Goal: Transaction & Acquisition: Purchase product/service

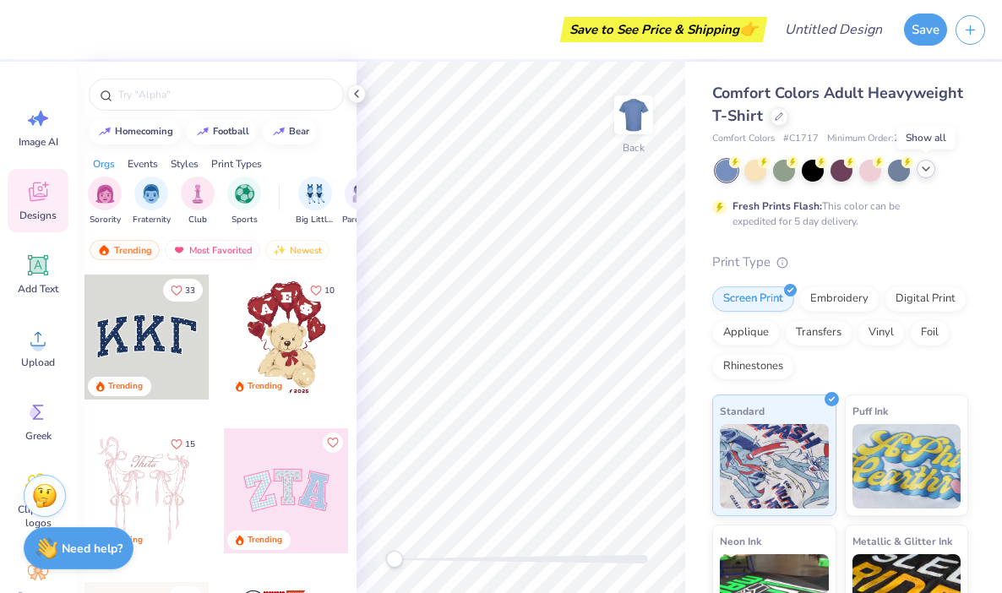
click at [922, 168] on icon at bounding box center [927, 169] width 14 height 14
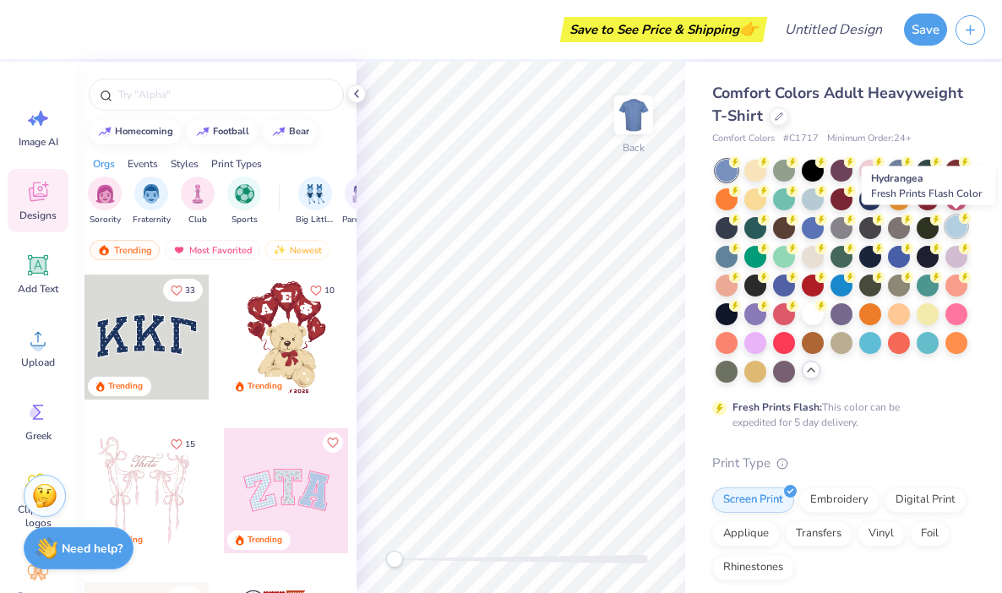
click at [960, 232] on div at bounding box center [957, 227] width 22 height 22
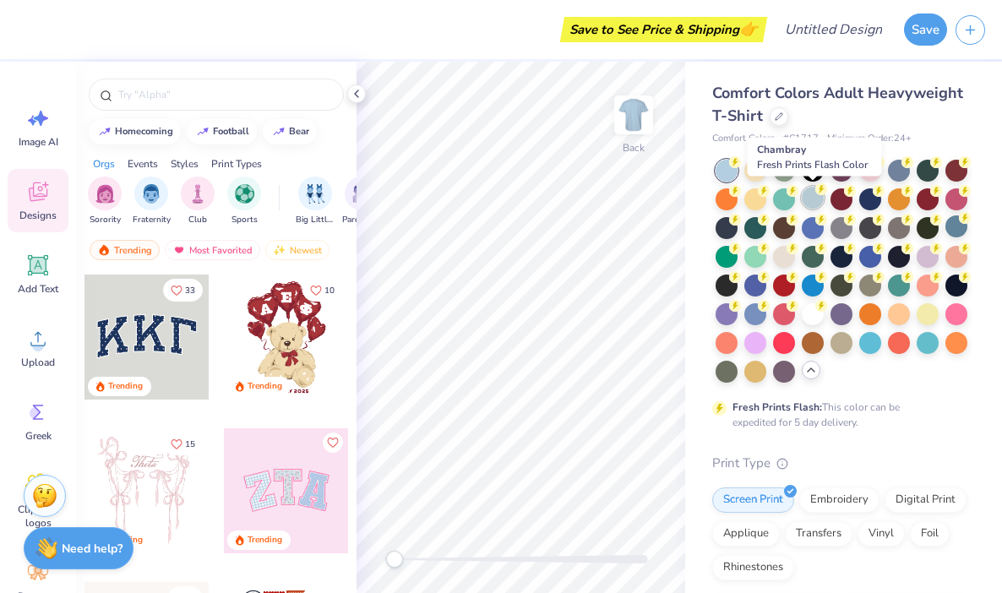
click at [811, 199] on div at bounding box center [813, 198] width 22 height 22
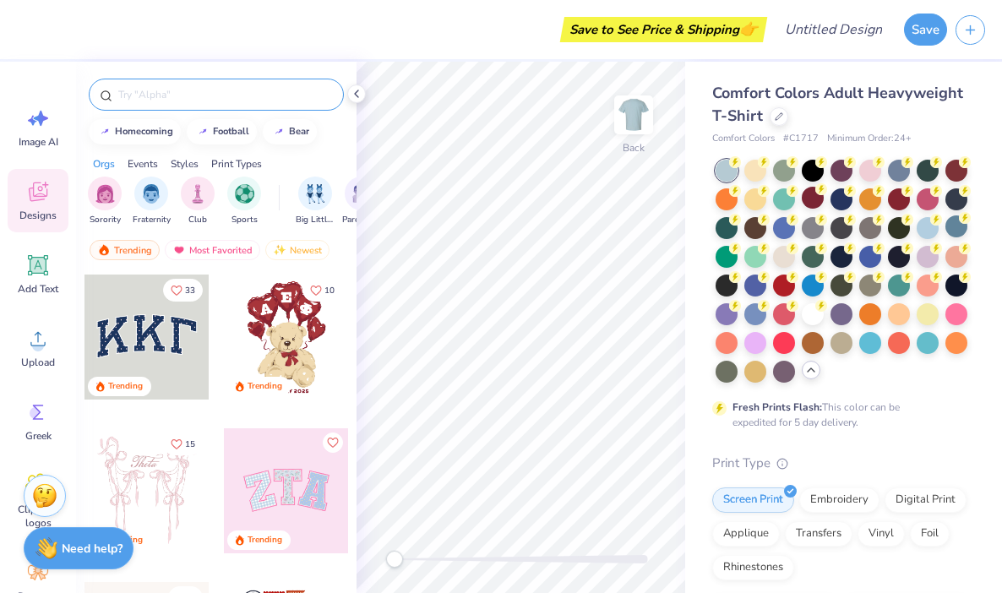
click at [150, 110] on div at bounding box center [216, 95] width 255 height 32
click at [157, 102] on input "text" at bounding box center [225, 94] width 216 height 17
type input "delta"
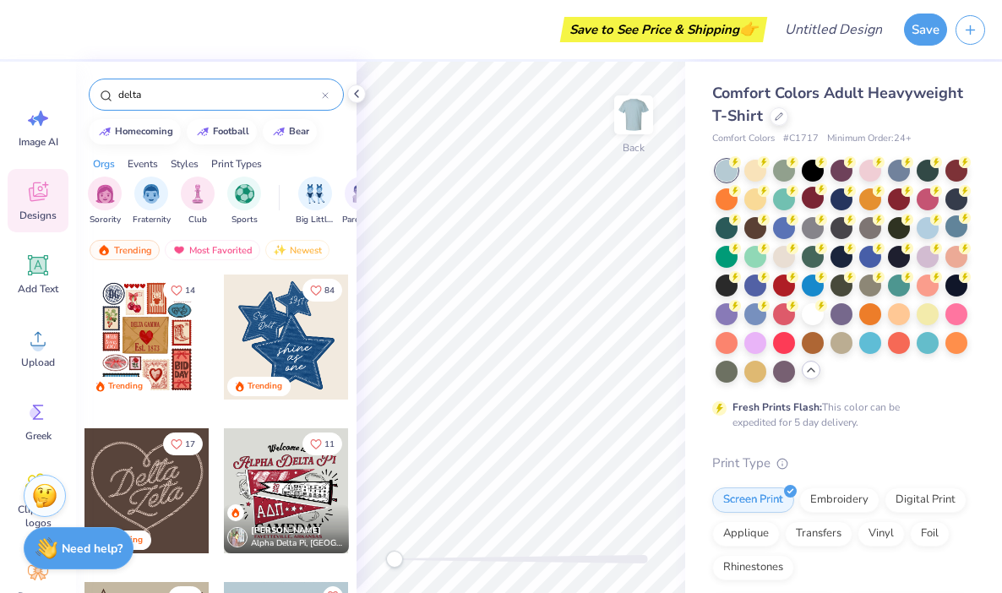
click at [267, 347] on div at bounding box center [286, 337] width 125 height 125
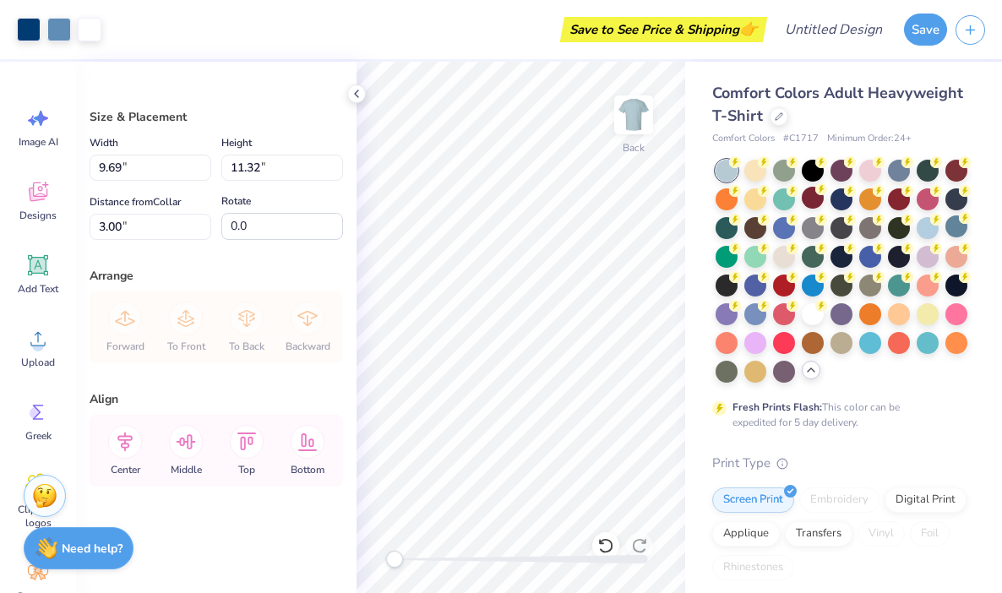
type input "6.81"
type input "7.95"
click at [931, 230] on div at bounding box center [928, 227] width 22 height 22
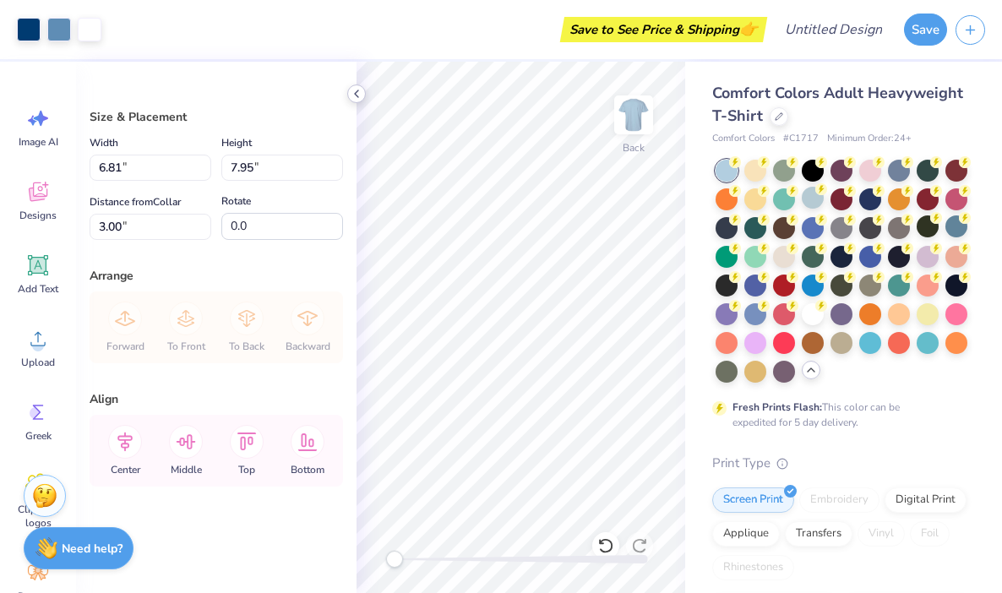
click at [357, 94] on icon at bounding box center [357, 94] width 14 height 14
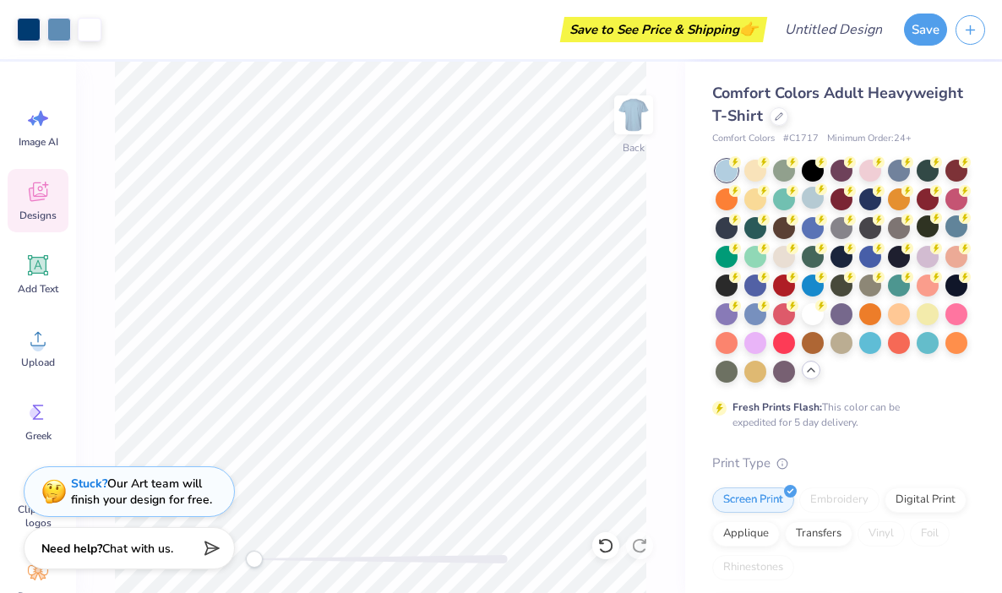
click at [41, 197] on icon at bounding box center [38, 195] width 16 height 14
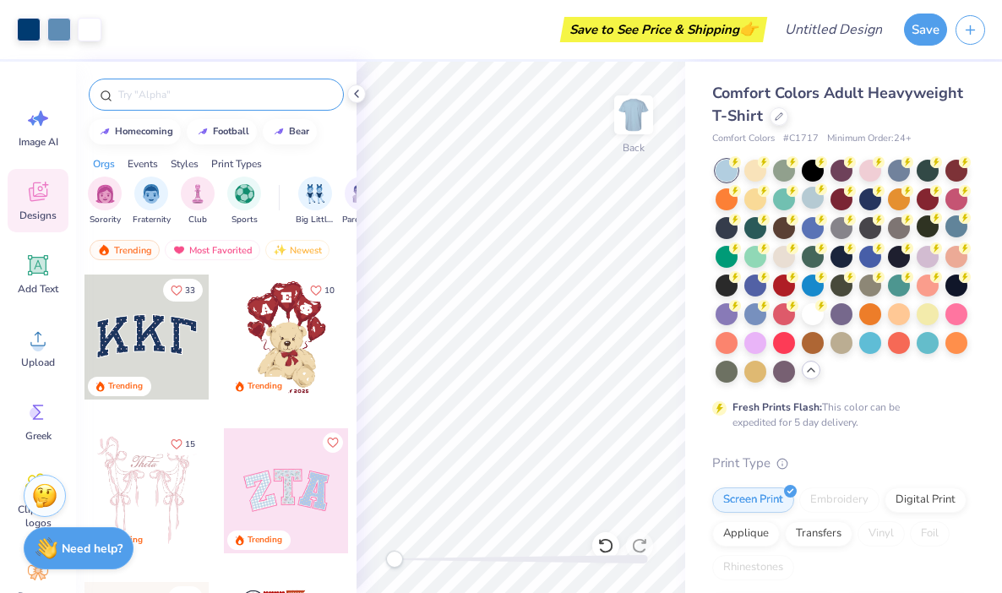
click at [254, 88] on input "text" at bounding box center [225, 94] width 216 height 17
type input "stars"
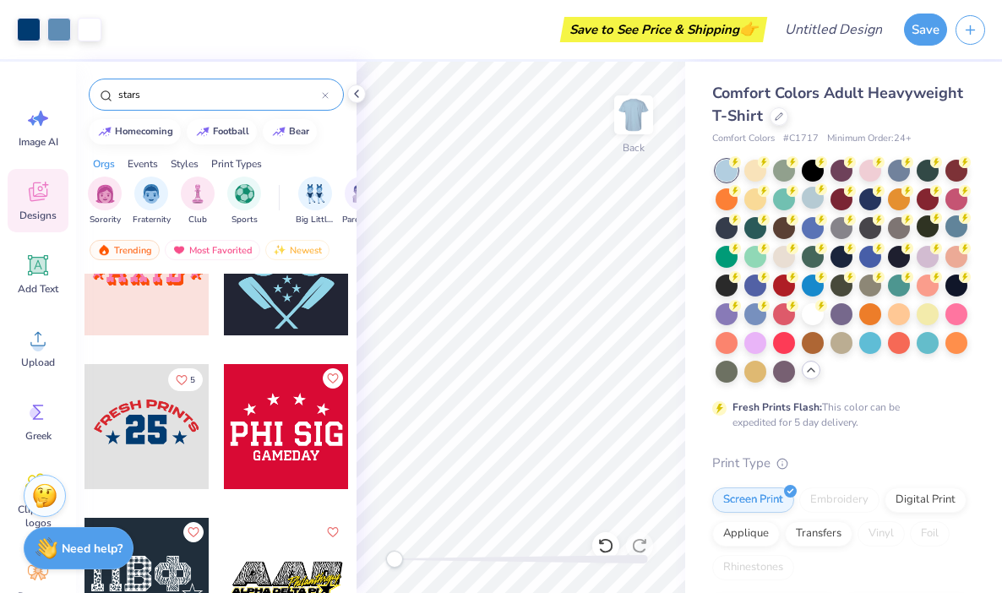
scroll to position [8218, 0]
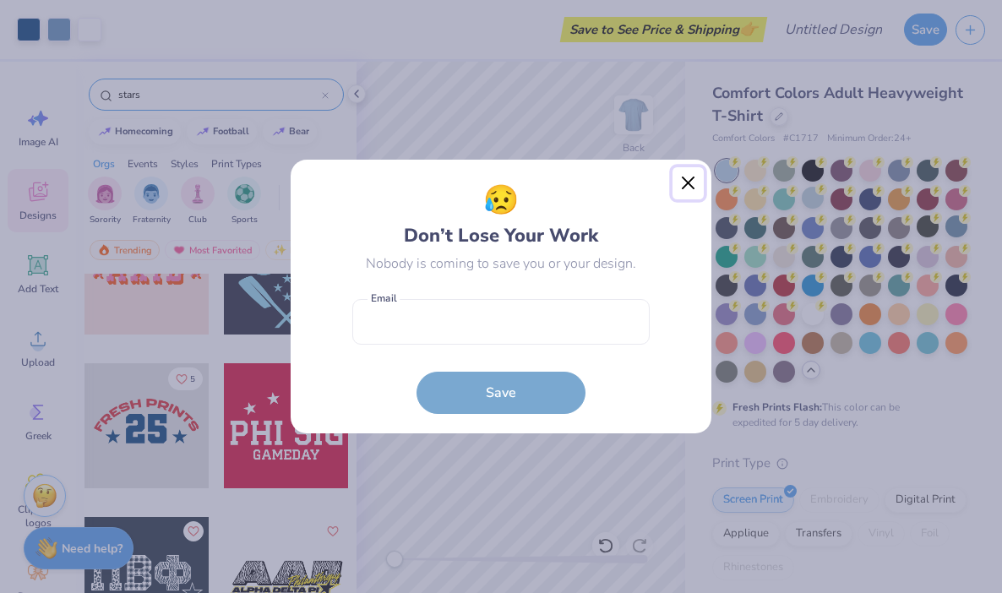
click at [686, 177] on button "Close" at bounding box center [689, 183] width 32 height 32
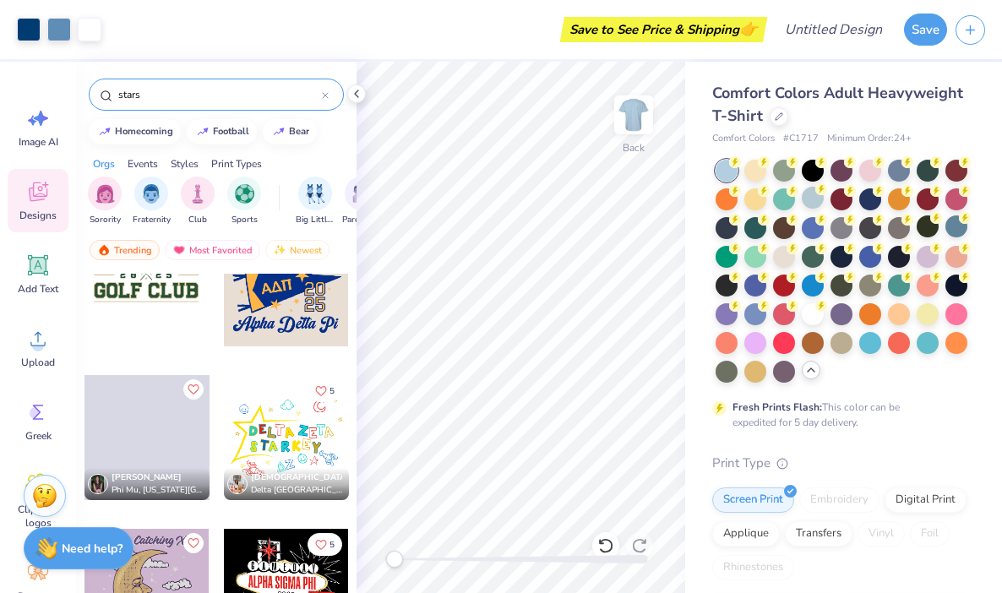
scroll to position [16080, 0]
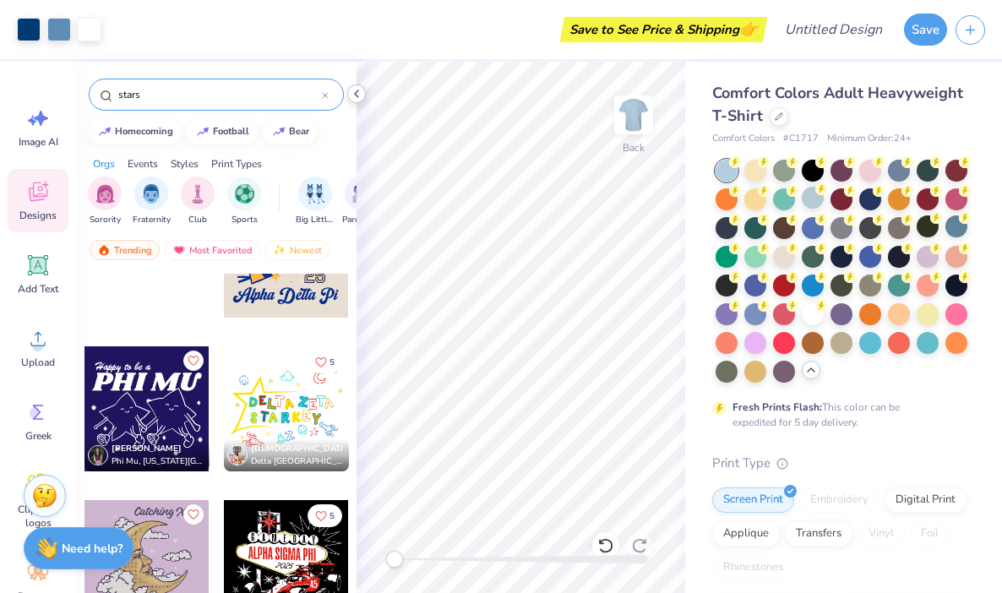
click at [357, 91] on polyline at bounding box center [356, 93] width 3 height 7
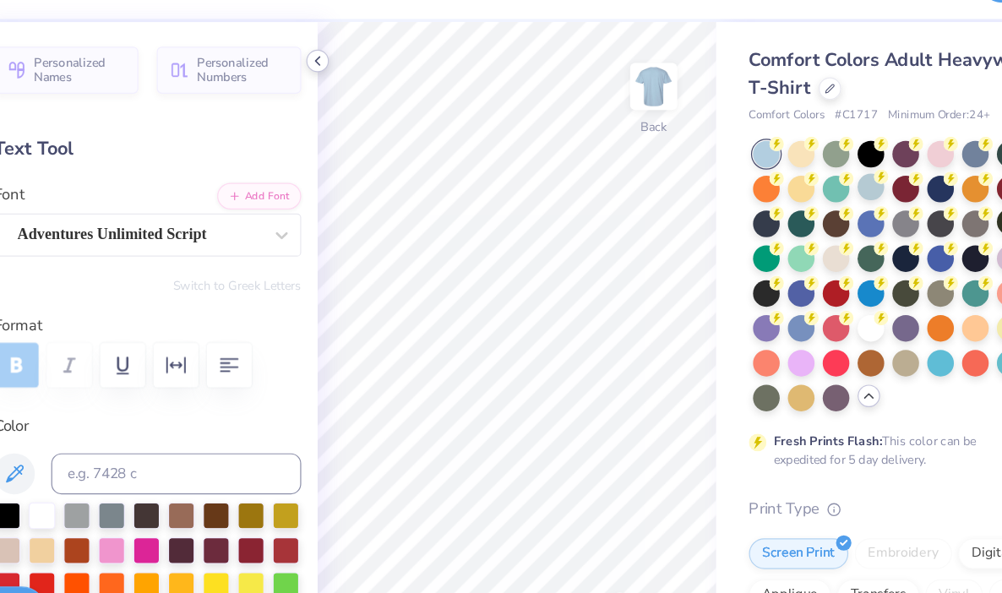
type textarea "Delta"
type input "1.01"
type input "0.64"
type input "5.19"
type input "-4.4"
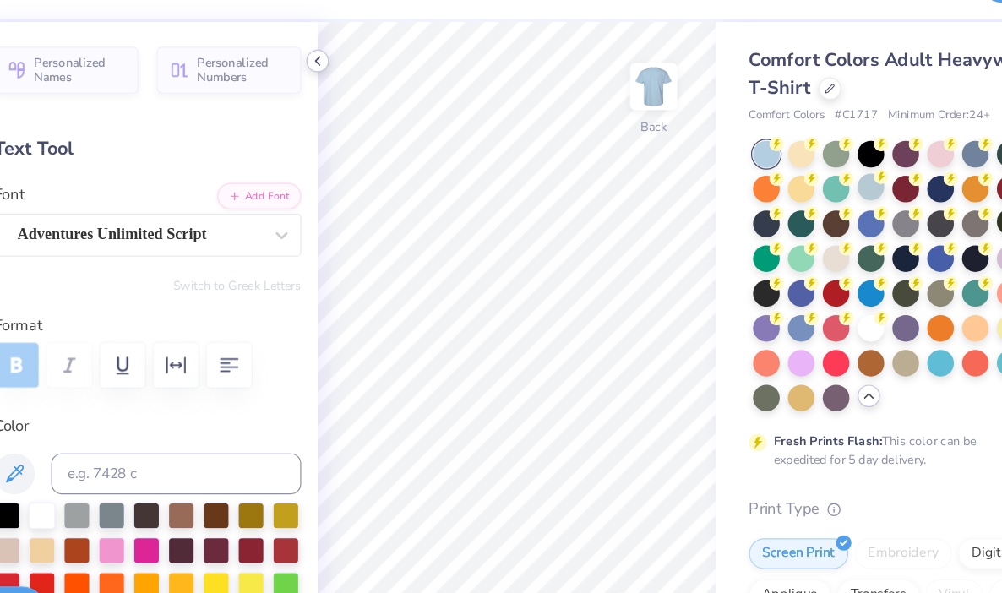
type textarea "S"
type textarea "Tri"
type input "1.09"
type input "0.57"
type input "8.23"
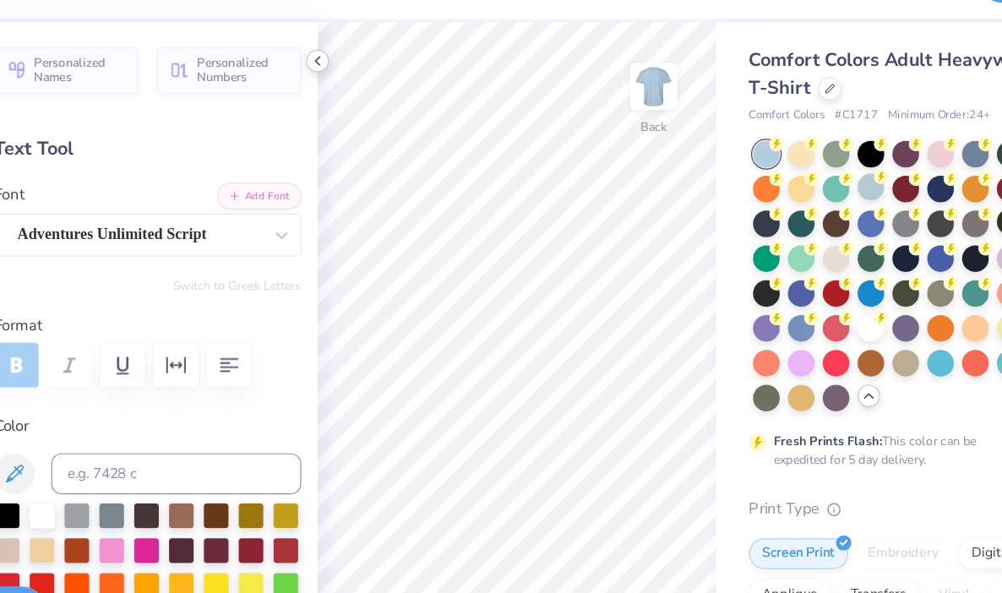
type input "-5.3"
type textarea "a"
type textarea "the"
type input "1.46"
type input "0.43"
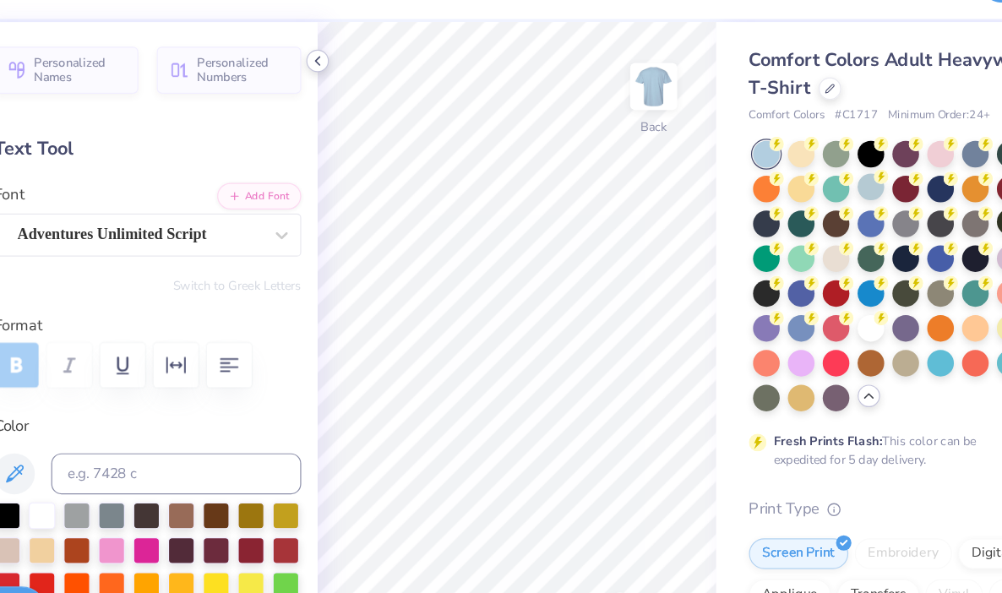
type input "8.95"
type textarea "o"
type textarea "stars"
type input "2.49"
type input "0.95"
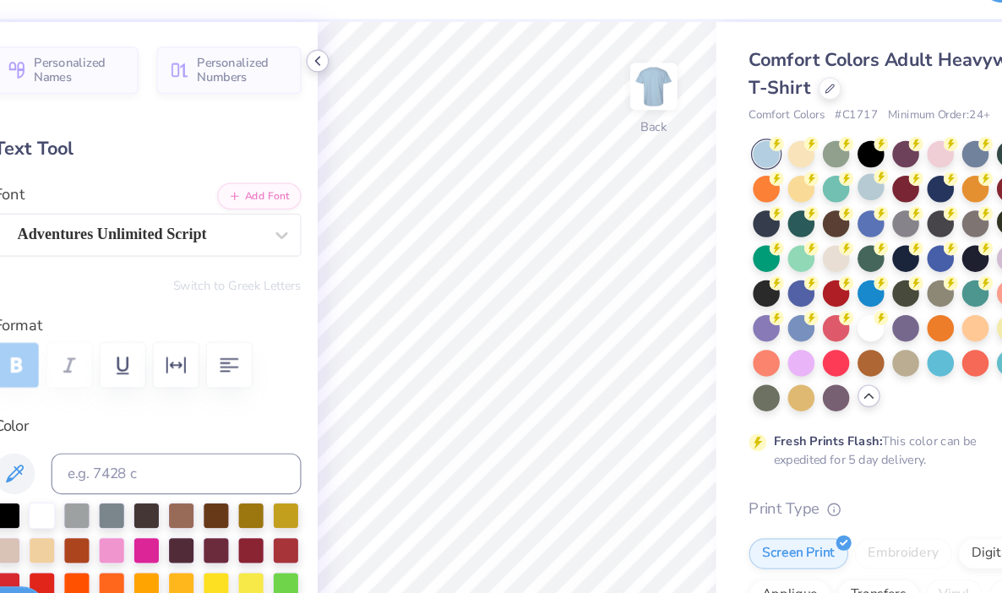
type input "7.40"
type textarea "under"
click at [689, 182] on div "Comfort Colors Adult Heavyweight T-Shirt Comfort Colors # C1717 Minimum Order: …" at bounding box center [843, 520] width 317 height 916
type input "0.0"
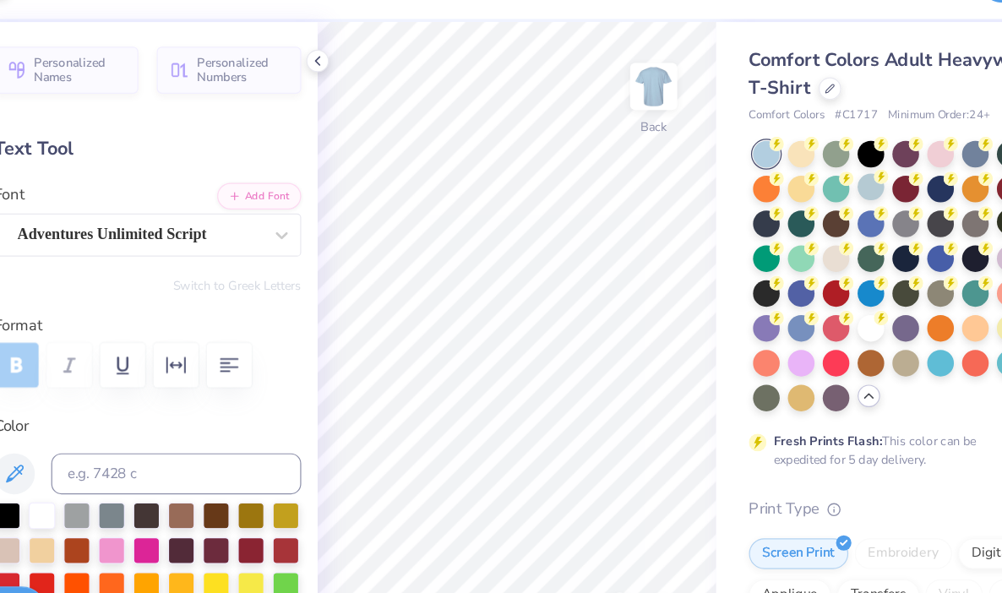
type input "2.61"
type input "0.79"
type input "7.44"
type input "0.0"
type input "1.44"
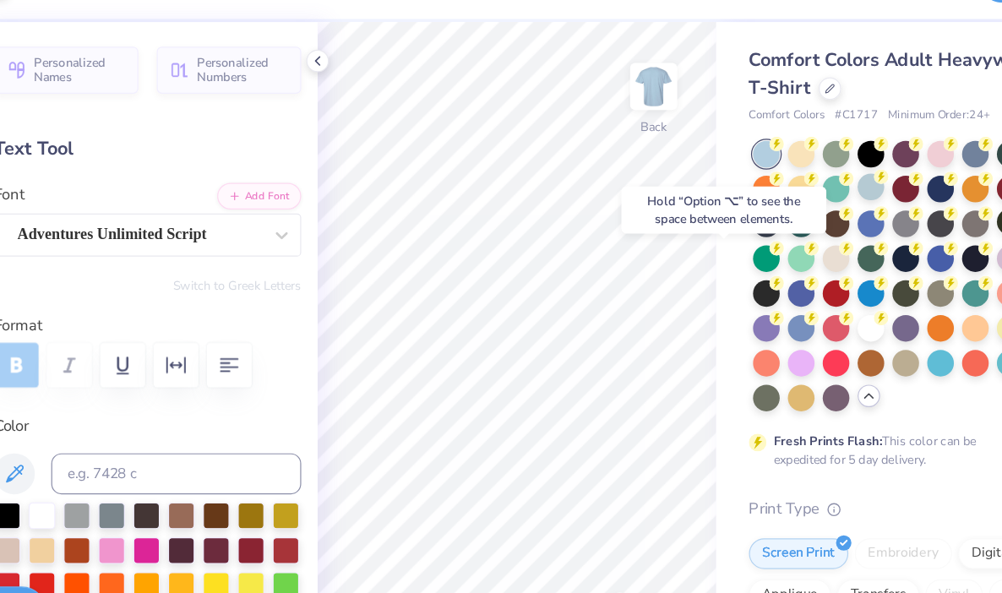
type input "0.91"
type input "8.10"
type input "0.0"
type input "7.90"
type input "0.0"
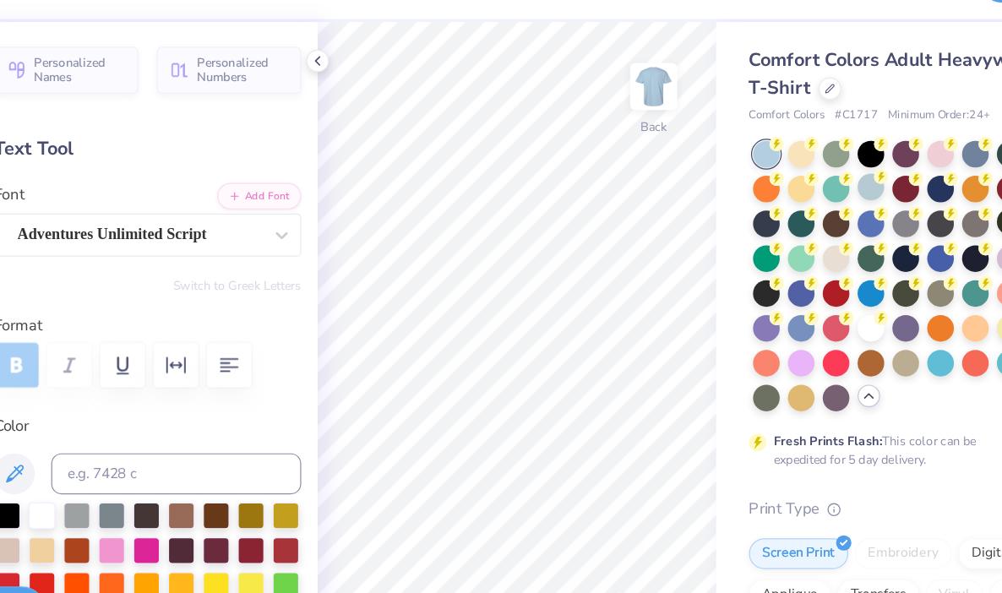
type input "2.61"
type input "0.79"
type input "7.31"
type input "0.0"
type input "0.55"
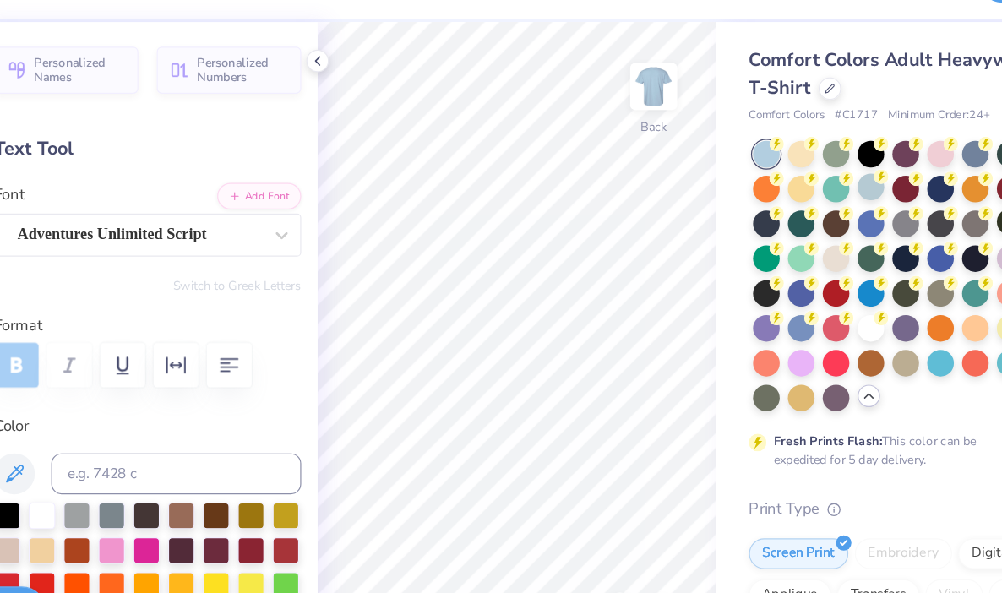
type input "0.58"
type input "4.06"
type input "-17.8"
type input "0.36"
type input "0.38"
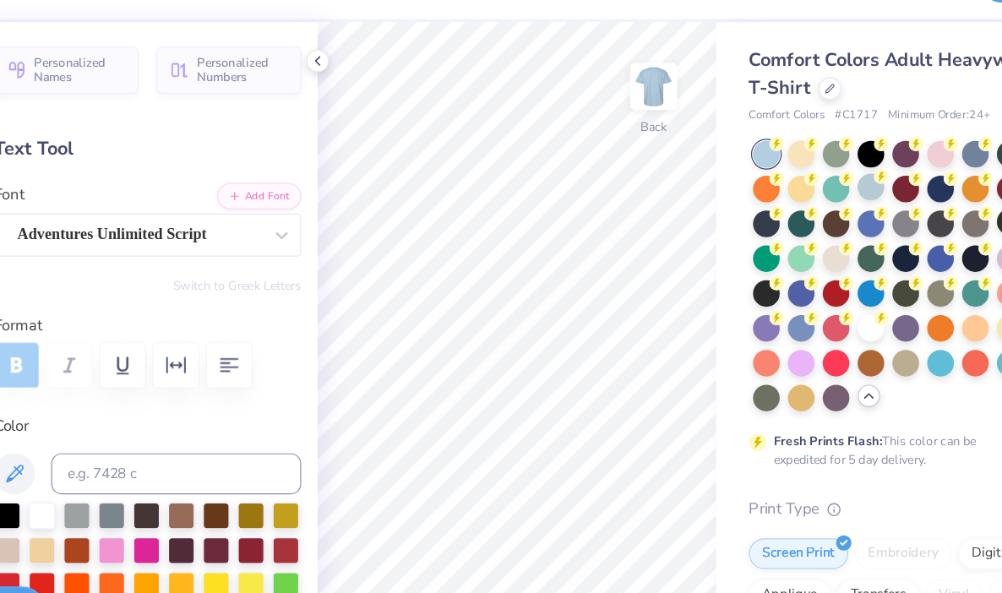
type input "4.05"
type input "-17.8"
type input "0.68"
type input "0.73"
type input "3.80"
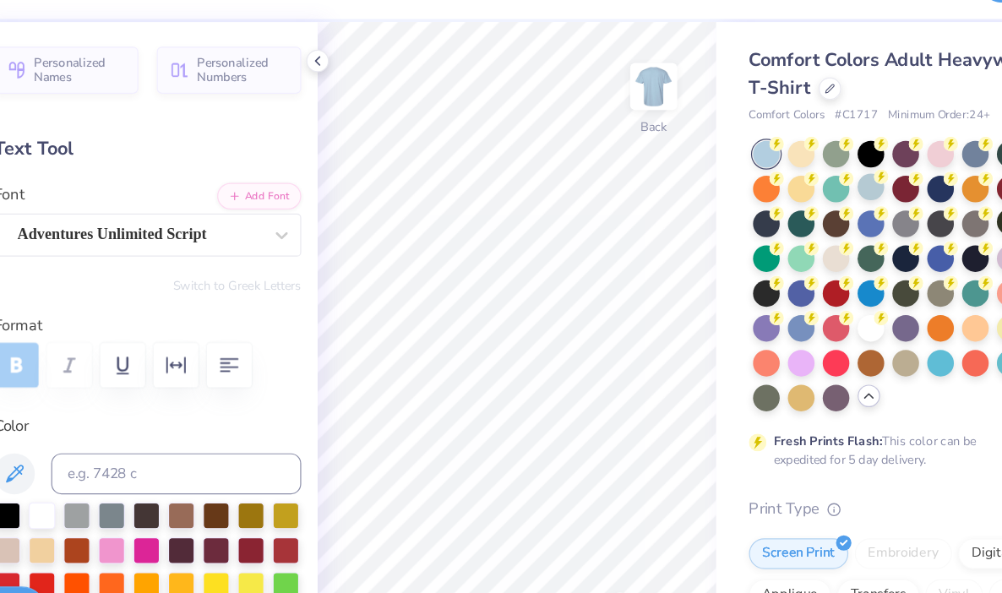
type textarea "1"
type textarea "Semi"
type input "1.65"
type input "0.87"
type input "3.82"
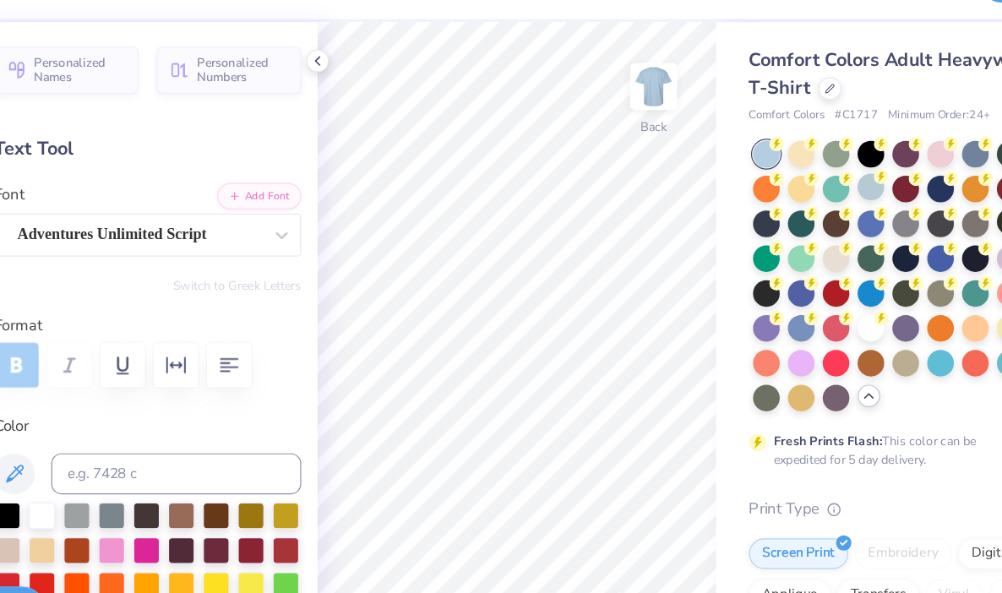
type textarea "25"
click at [688, 106] on div "Comfort Colors Adult Heavyweight T-Shirt Comfort Colors # C1717 Minimum Order: …" at bounding box center [843, 520] width 317 height 916
type input "0.0"
type input "1.24"
type input "0.66"
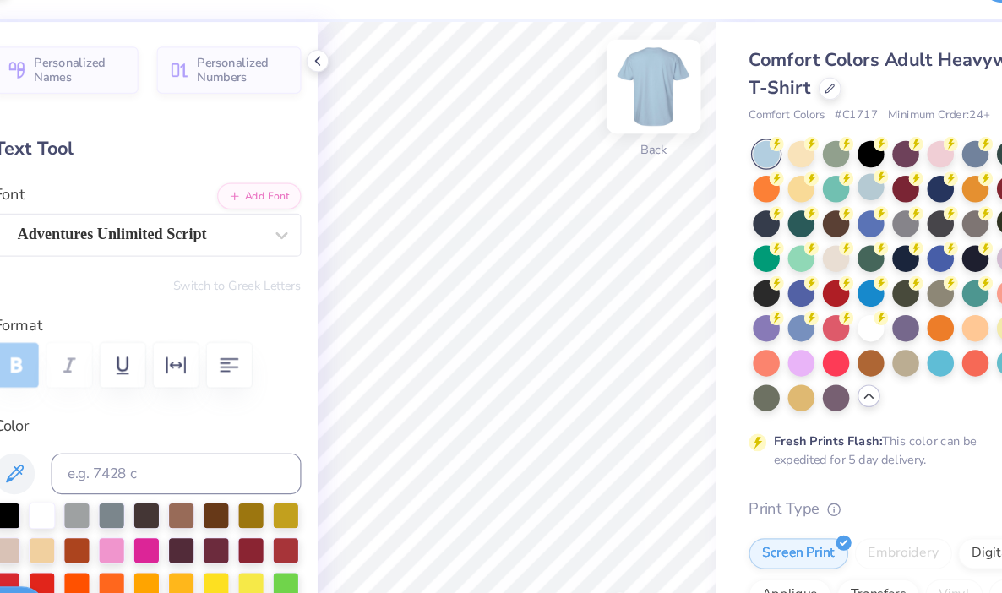
type input "3.92"
type input "0.0"
type input "0.60"
type input "0.59"
type input "4.24"
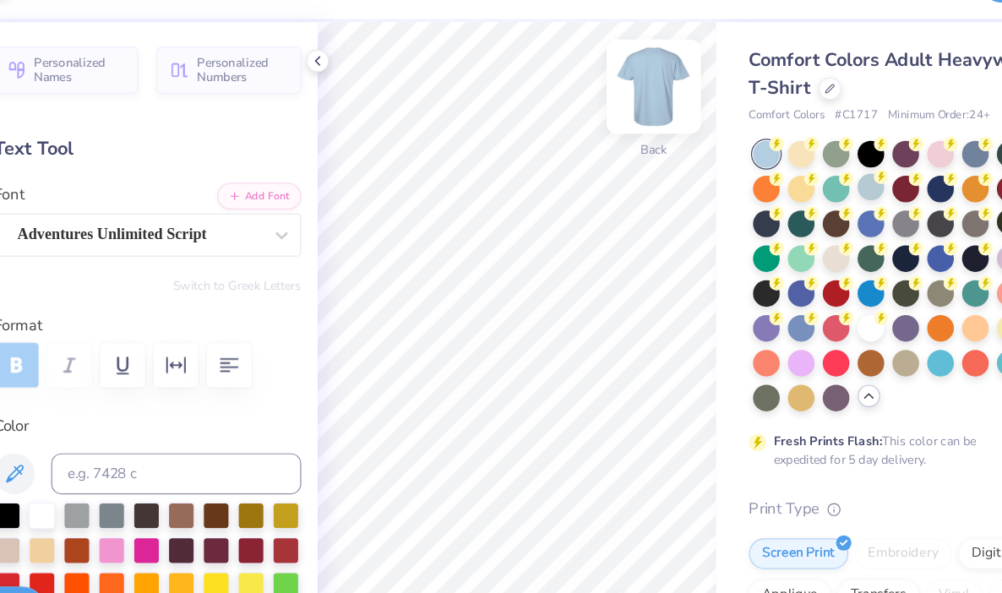
type input "0.0"
type input "4.57"
type input "0.0"
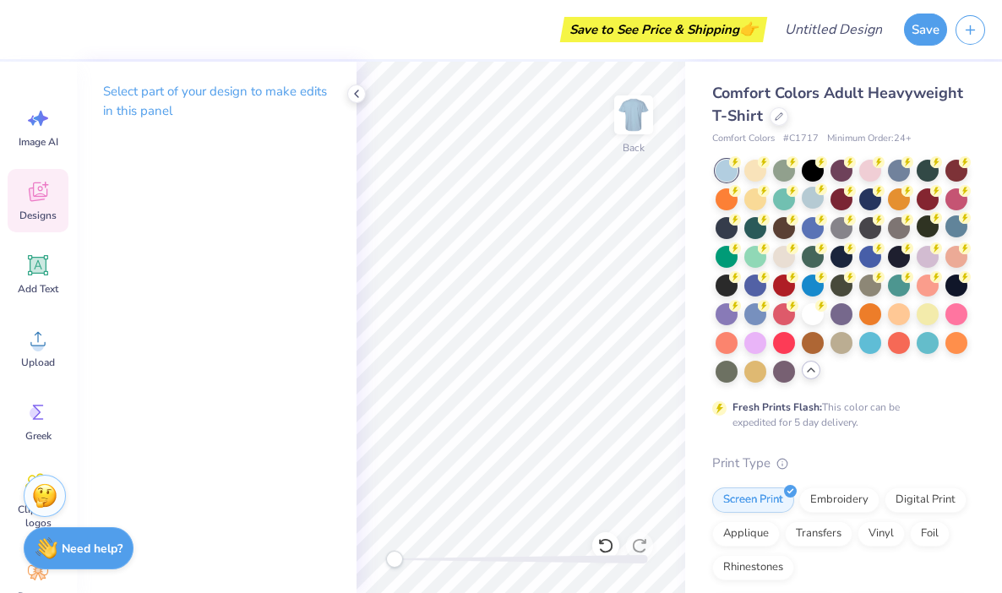
click at [30, 211] on span "Designs" at bounding box center [37, 216] width 37 height 14
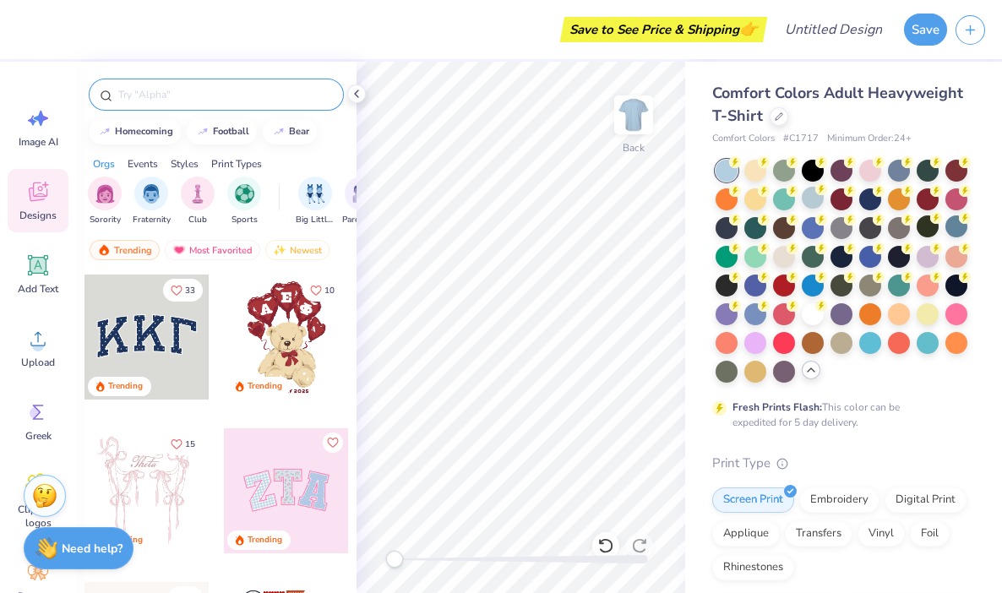
click at [194, 95] on input "text" at bounding box center [225, 94] width 216 height 17
type input "stars"
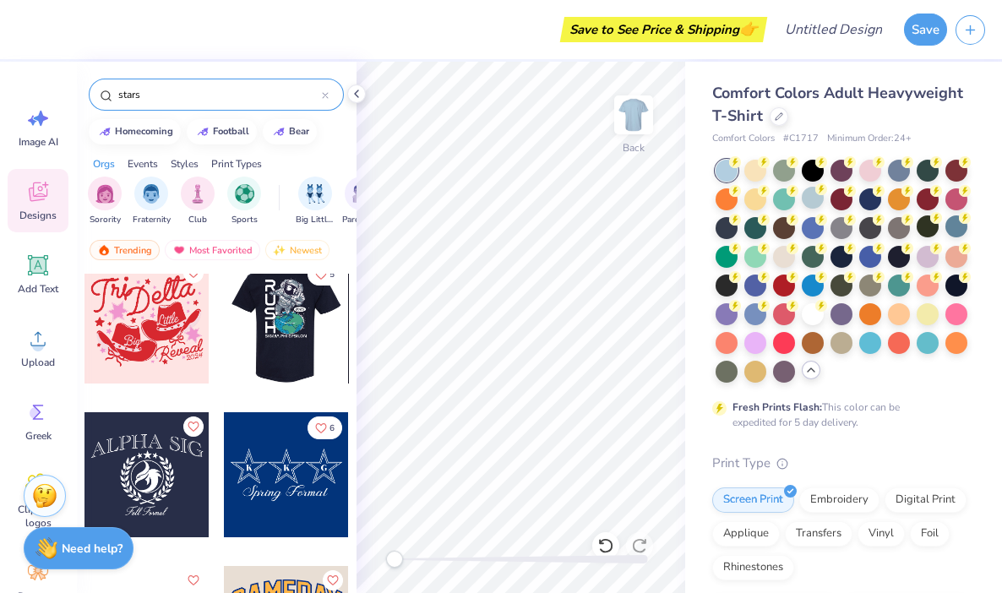
scroll to position [15731, 0]
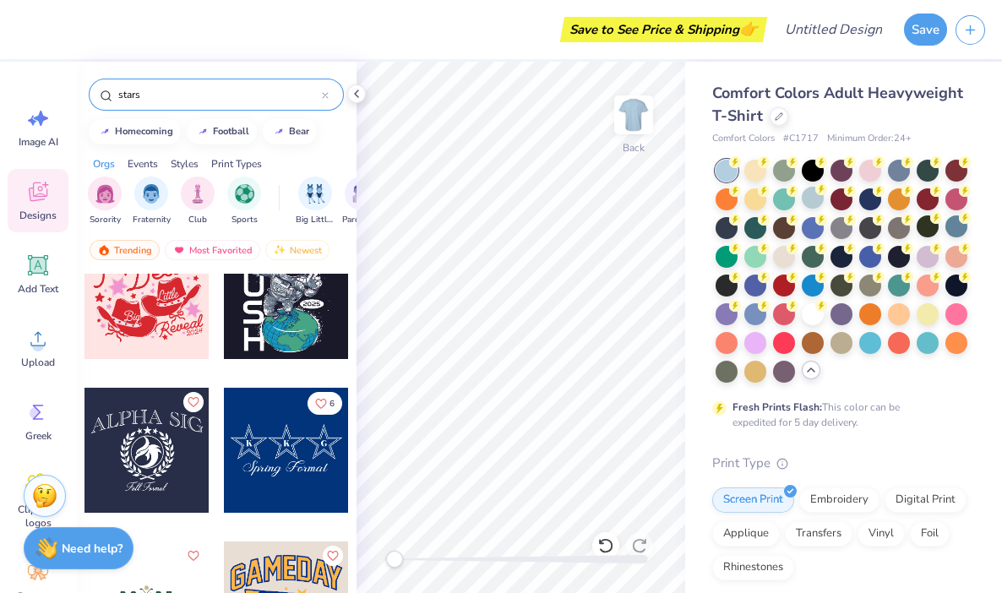
click at [260, 438] on div at bounding box center [286, 450] width 125 height 125
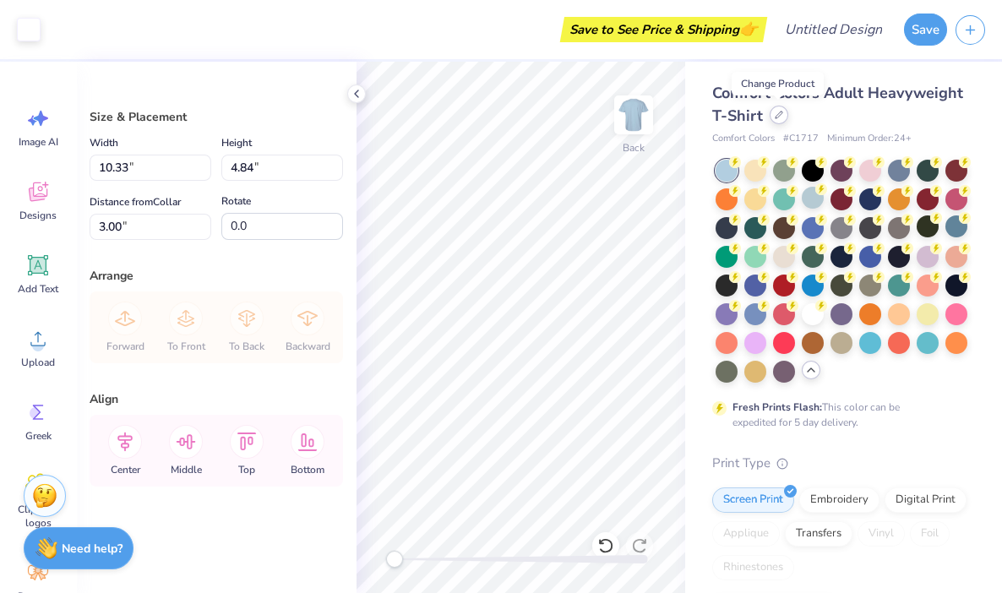
click at [773, 112] on div at bounding box center [779, 115] width 19 height 19
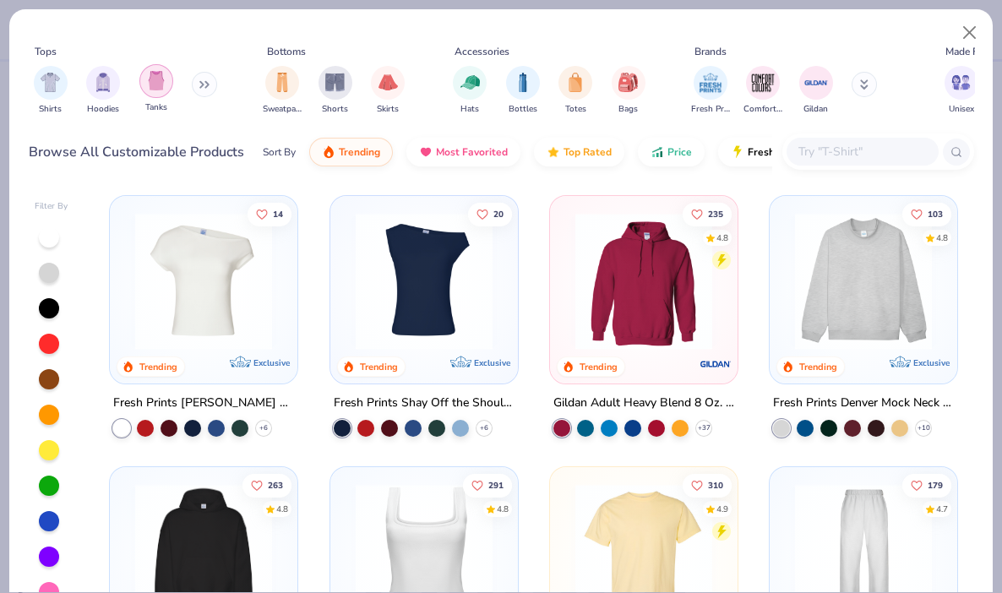
click at [154, 84] on img "filter for Tanks" at bounding box center [156, 80] width 19 height 19
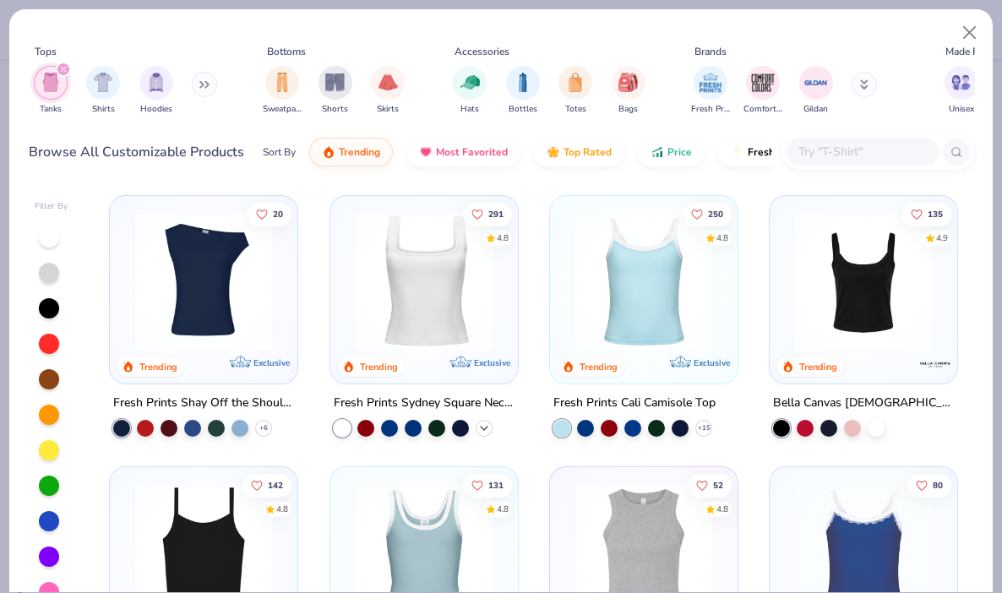
click at [483, 423] on icon at bounding box center [485, 429] width 14 height 14
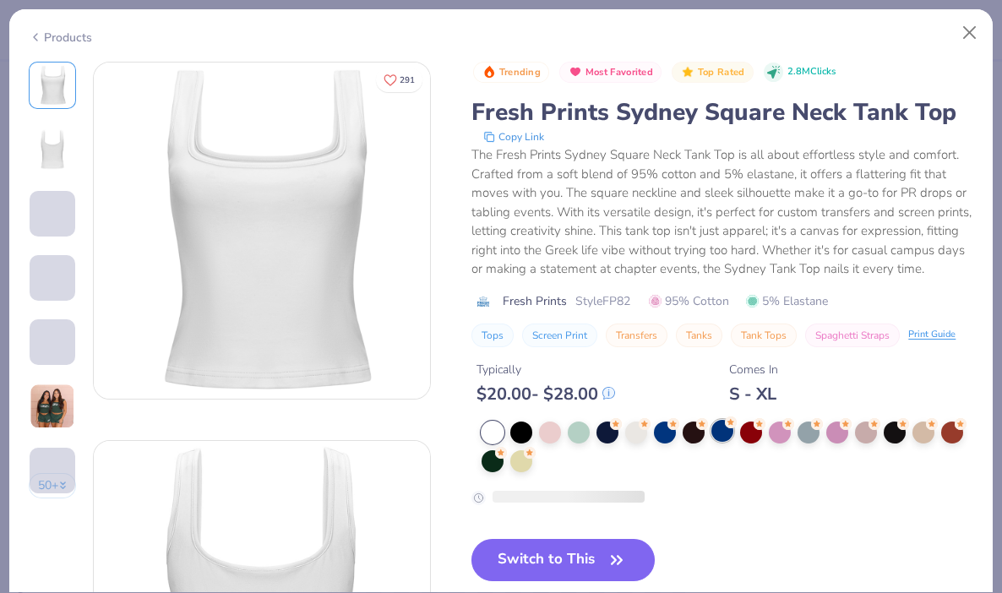
click at [720, 433] on div at bounding box center [723, 431] width 22 height 22
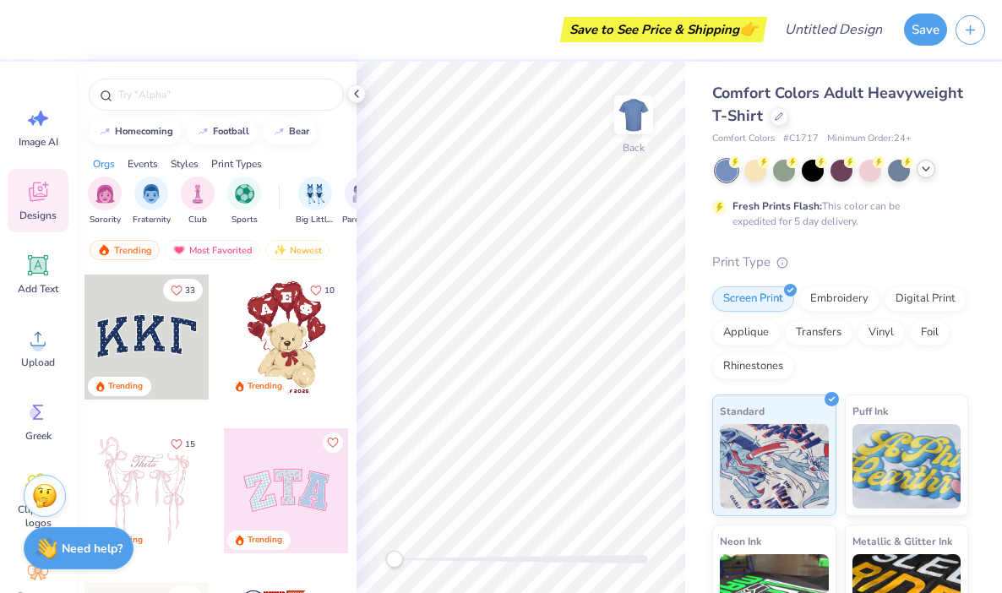
click at [929, 167] on polyline at bounding box center [926, 168] width 7 height 3
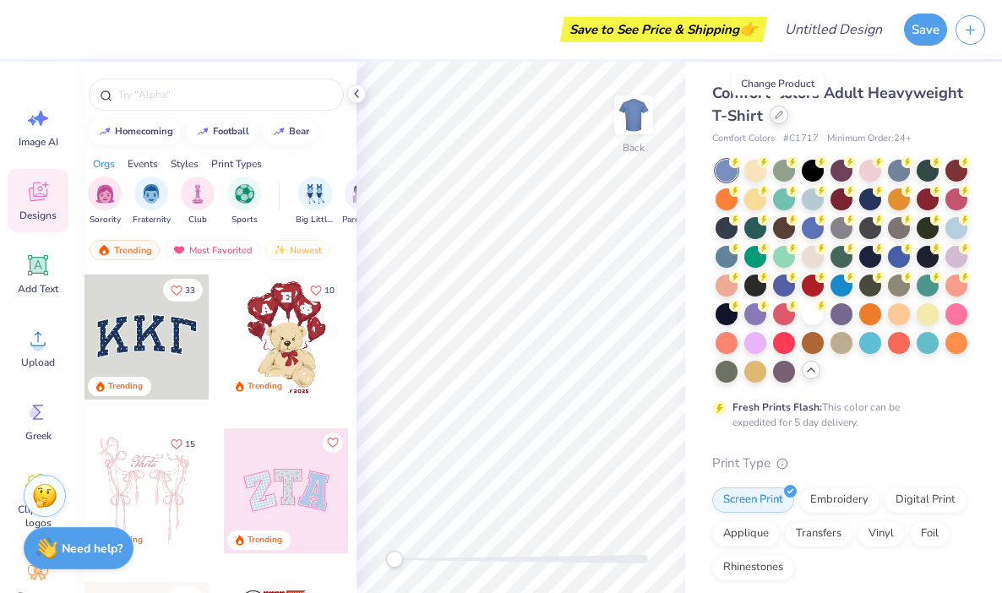
click at [778, 112] on icon at bounding box center [779, 115] width 8 height 8
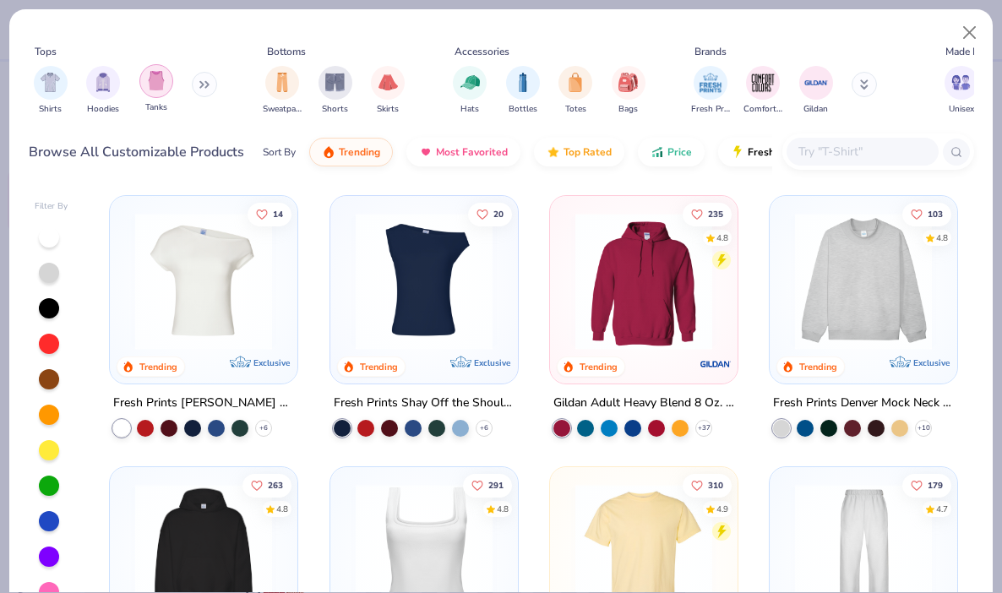
click at [154, 79] on img "filter for Tanks" at bounding box center [156, 80] width 19 height 19
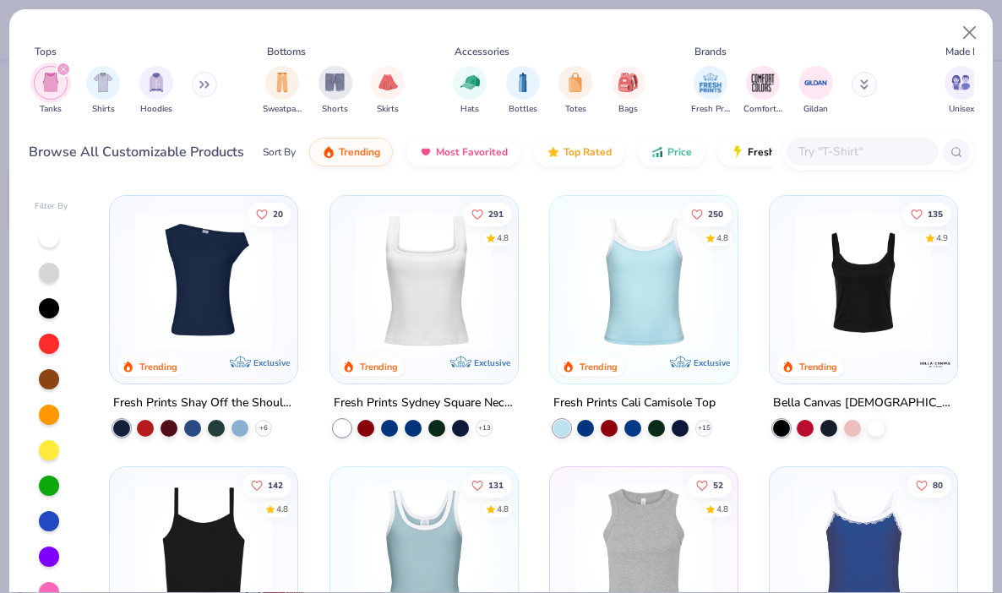
click at [404, 303] on img at bounding box center [424, 281] width 154 height 137
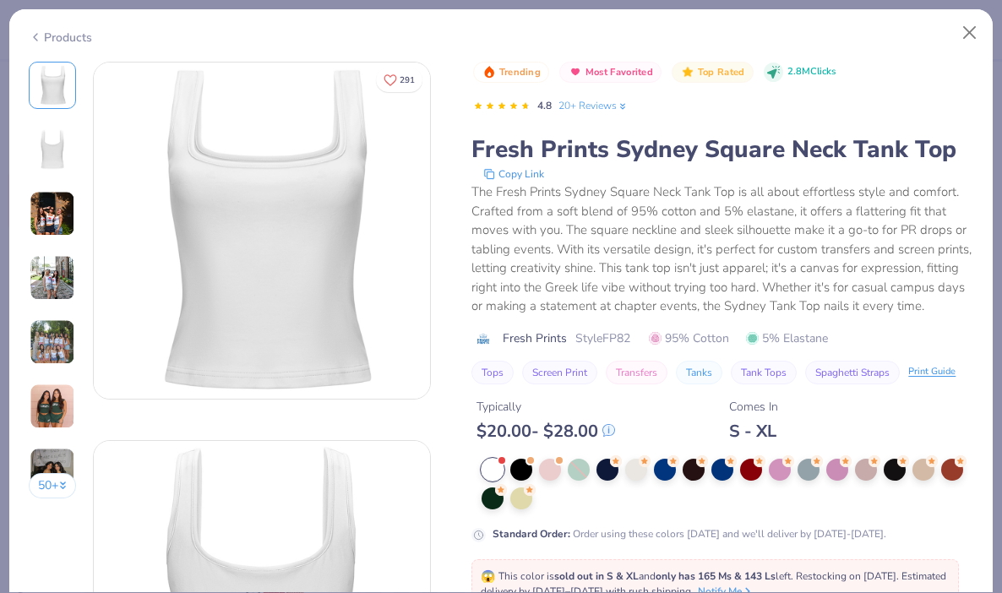
click at [719, 430] on div "Typically $ 20.00 - $ 28.00 Comes In S - XL" at bounding box center [723, 413] width 502 height 57
click at [729, 472] on div at bounding box center [723, 468] width 22 height 22
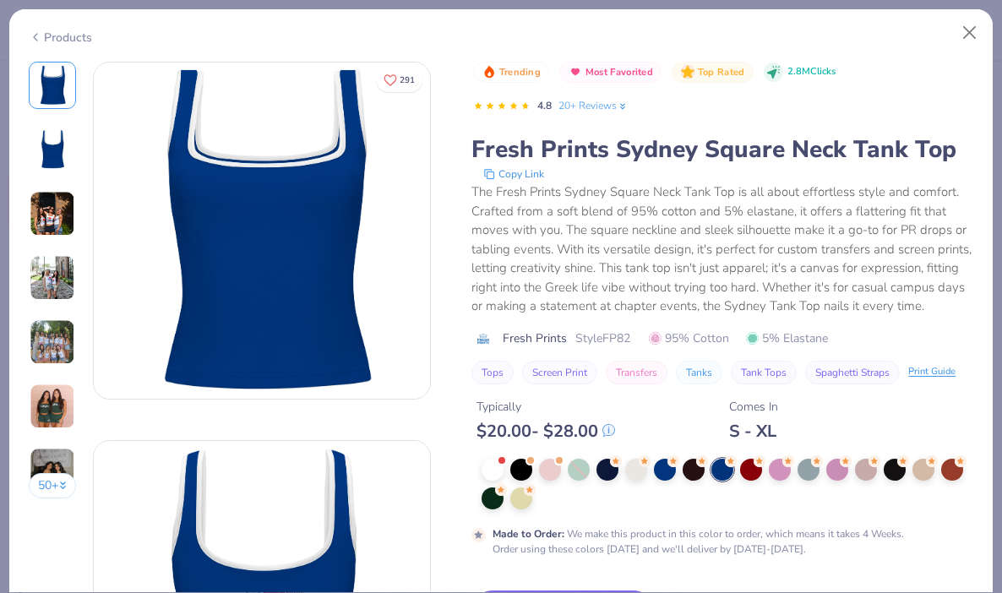
scroll to position [135, 0]
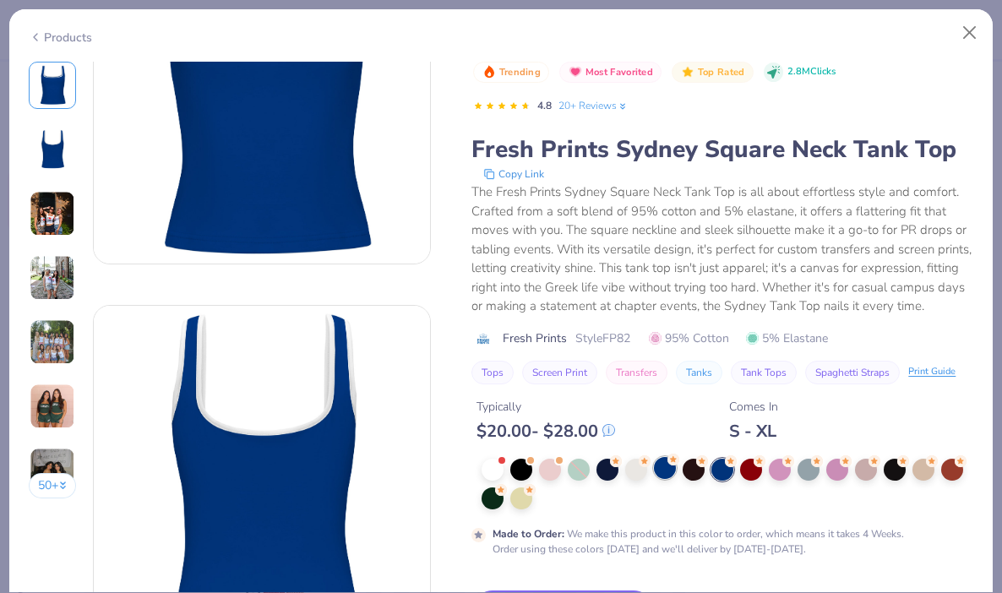
click at [669, 470] on div at bounding box center [665, 468] width 22 height 22
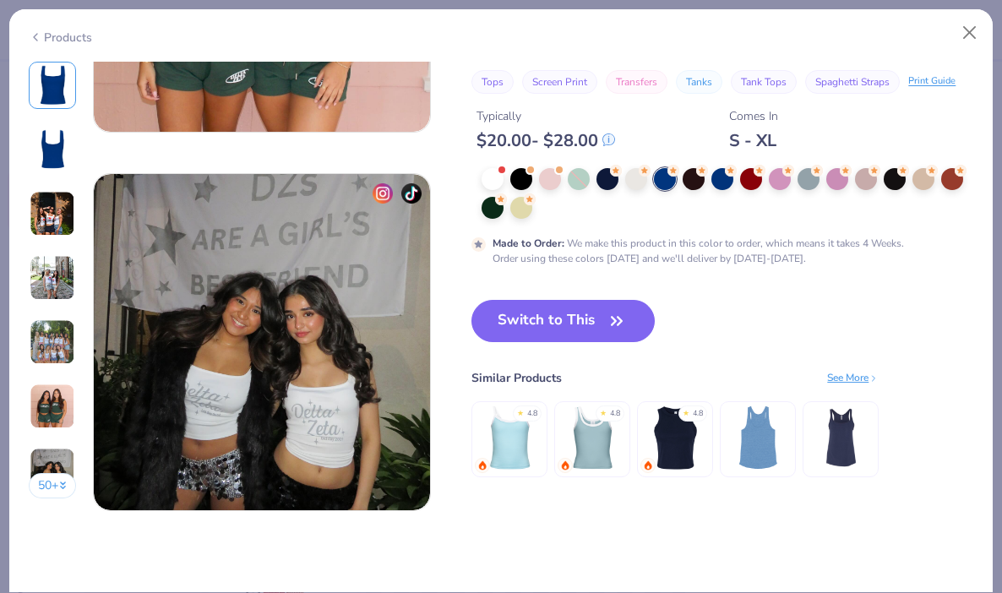
scroll to position [2151, 0]
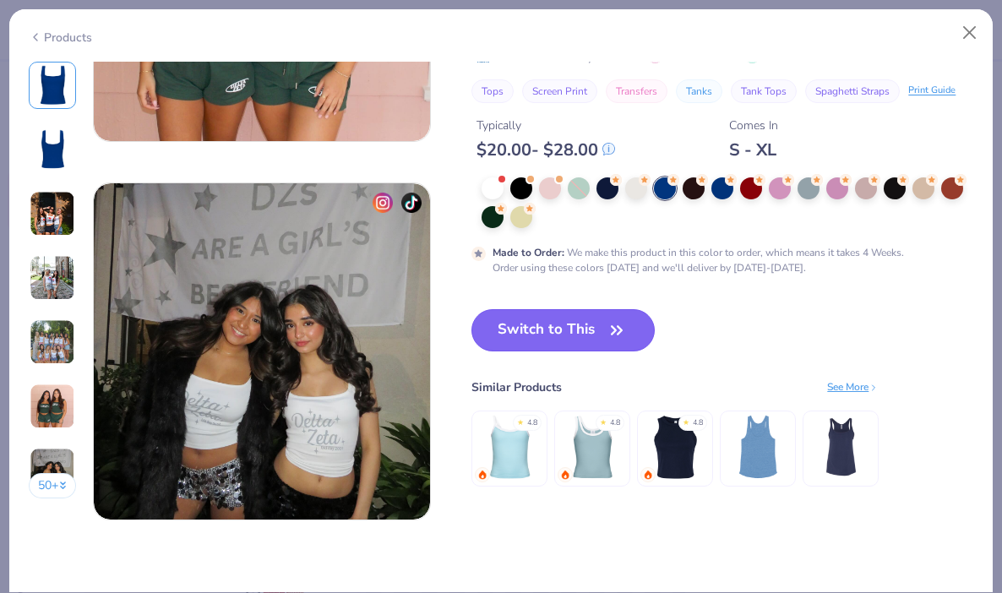
click at [607, 319] on icon "button" at bounding box center [617, 331] width 24 height 24
click at [596, 326] on button "Switch to This" at bounding box center [563, 330] width 183 height 42
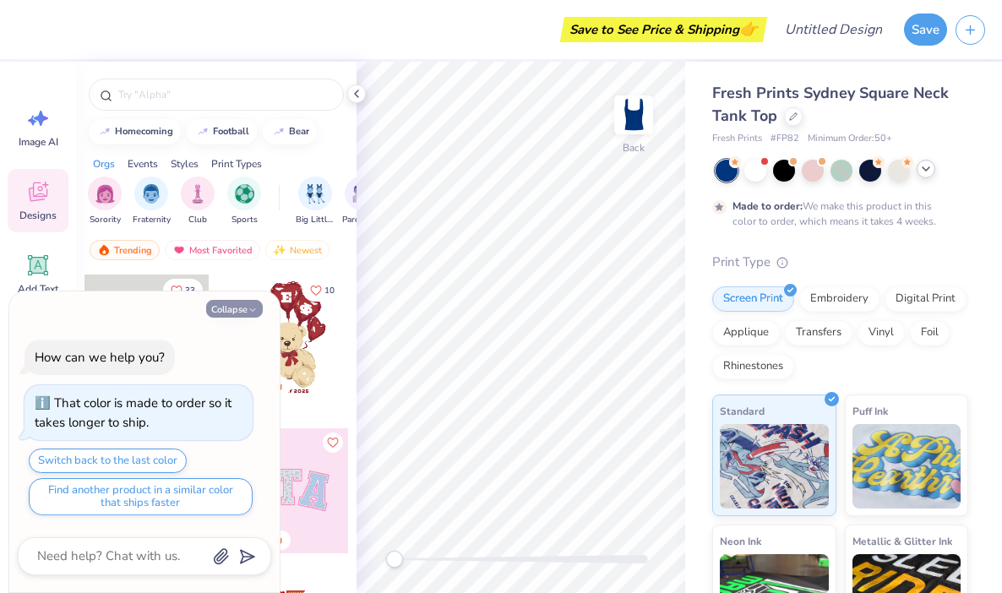
click at [225, 309] on button "Collapse" at bounding box center [234, 309] width 57 height 18
type textarea "x"
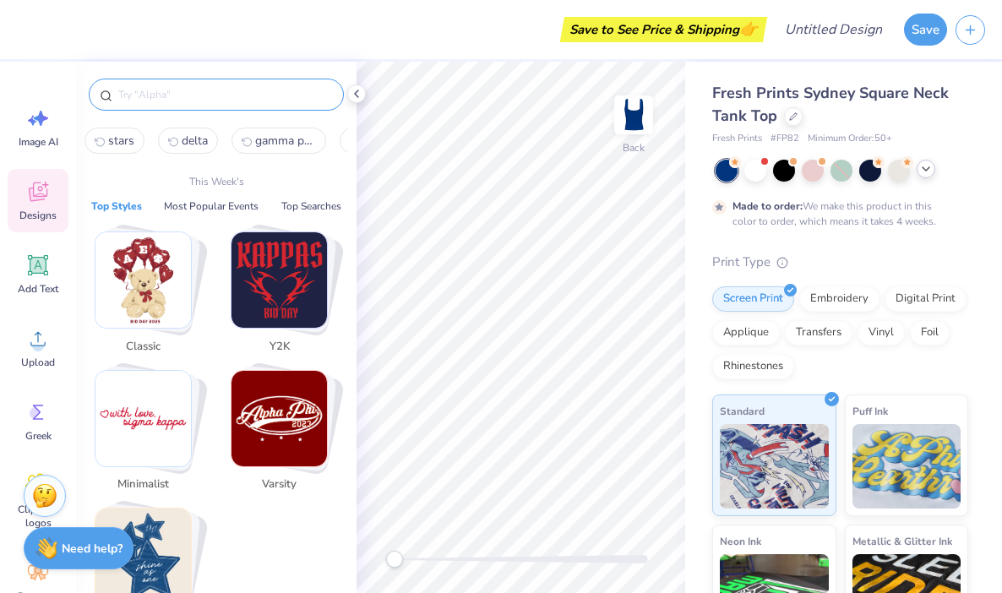
click at [179, 88] on input "text" at bounding box center [225, 94] width 216 height 17
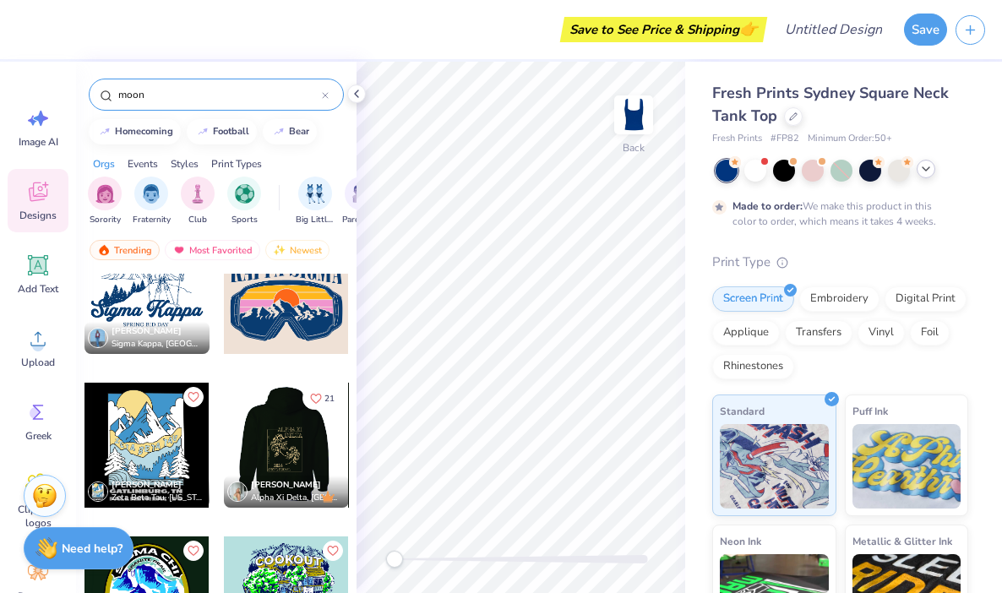
scroll to position [3331, 0]
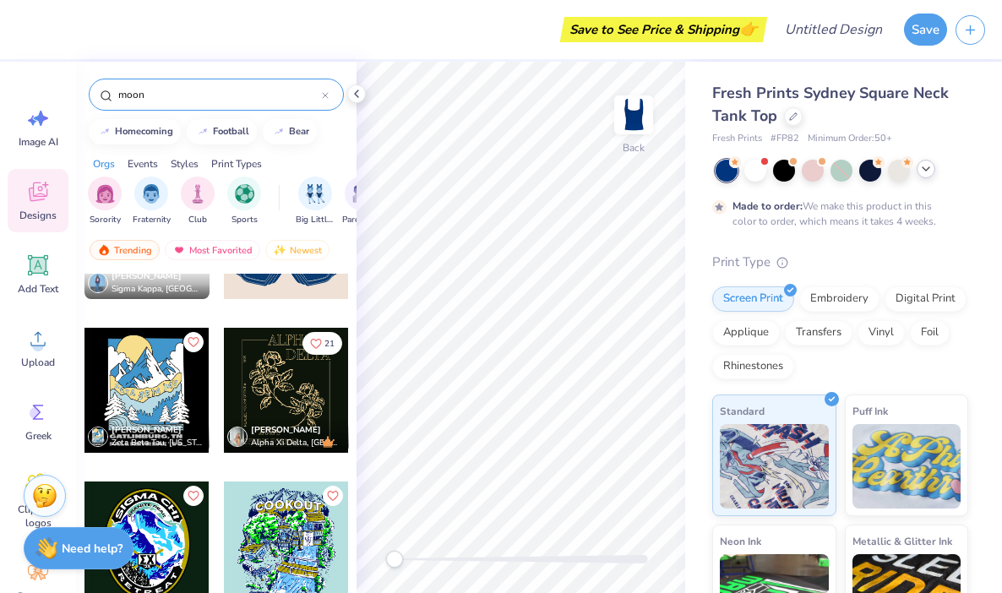
type input "moon"
click at [302, 391] on div at bounding box center [286, 390] width 125 height 125
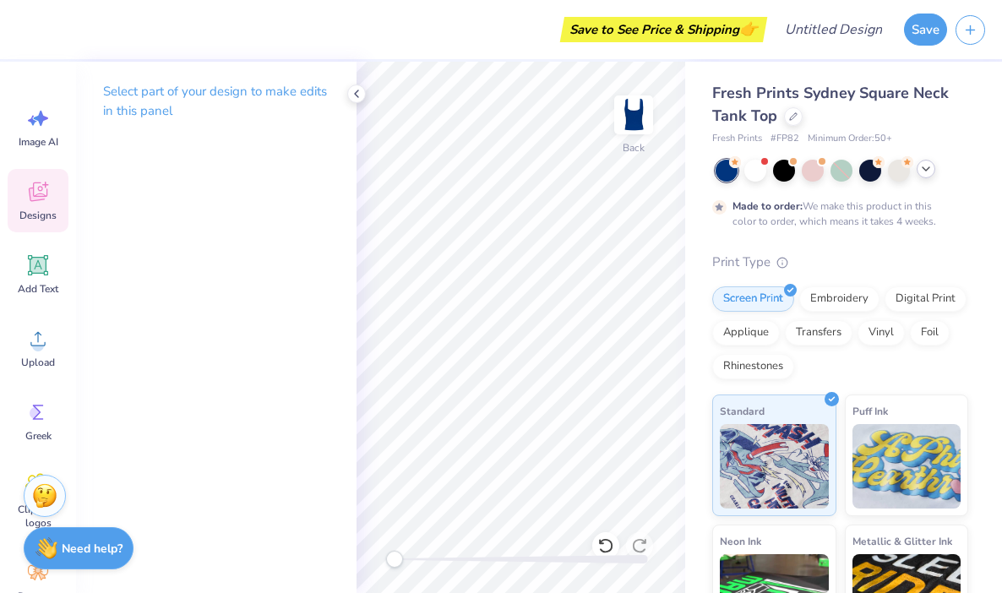
click at [33, 201] on icon at bounding box center [38, 192] width 19 height 19
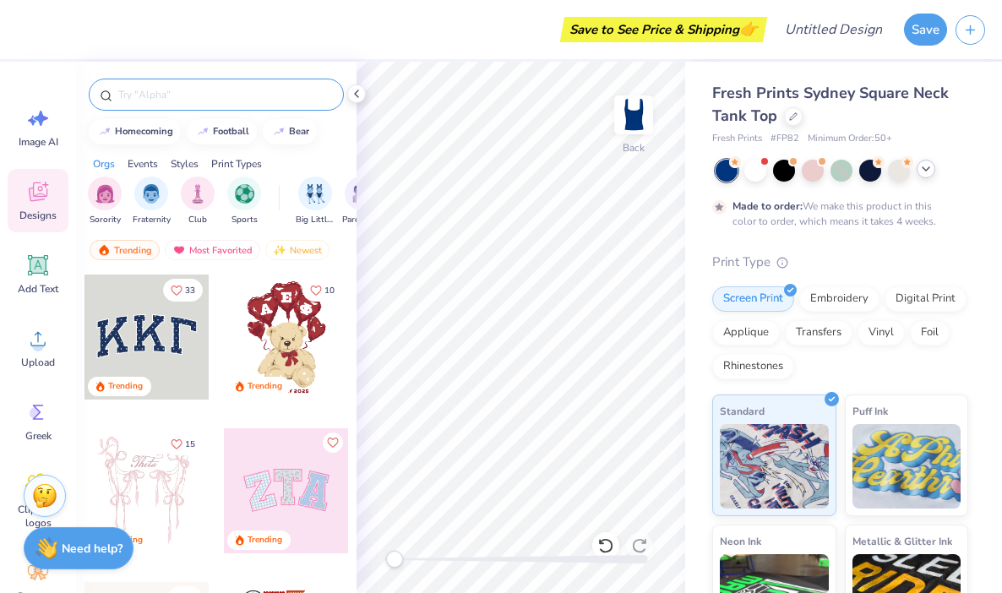
click at [183, 96] on input "text" at bounding box center [225, 94] width 216 height 17
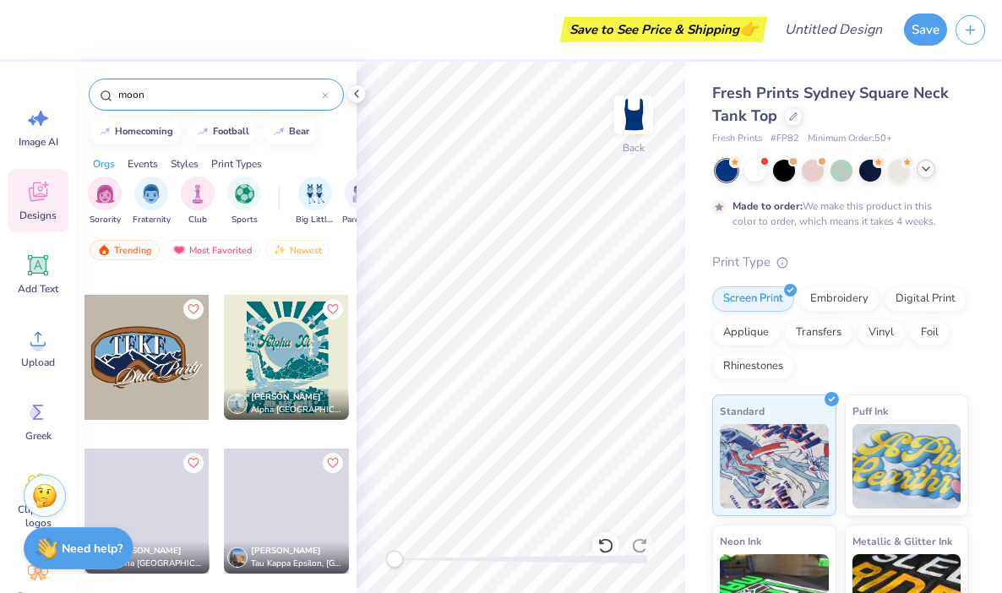
scroll to position [6523, 0]
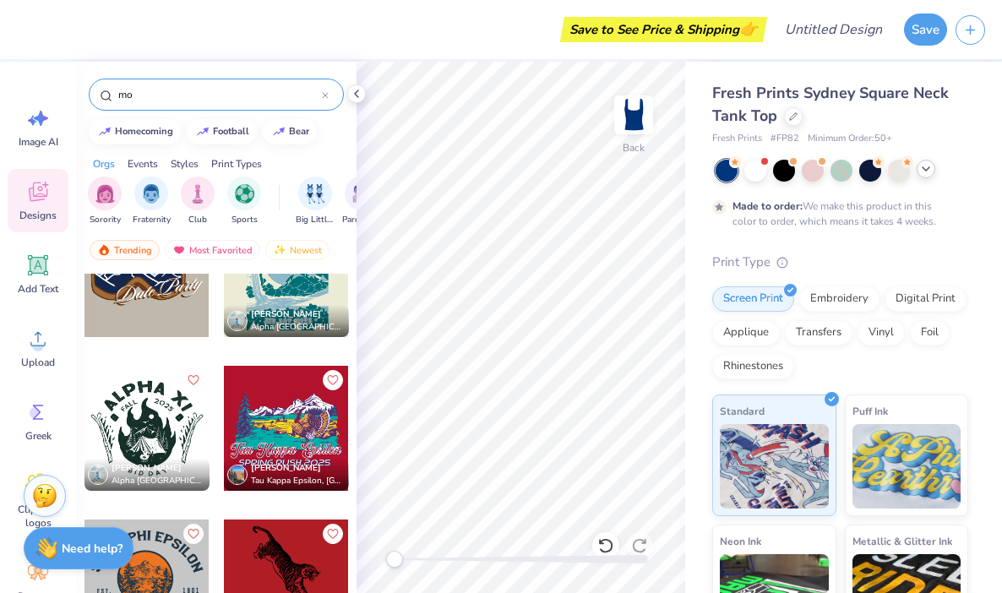
type input "m"
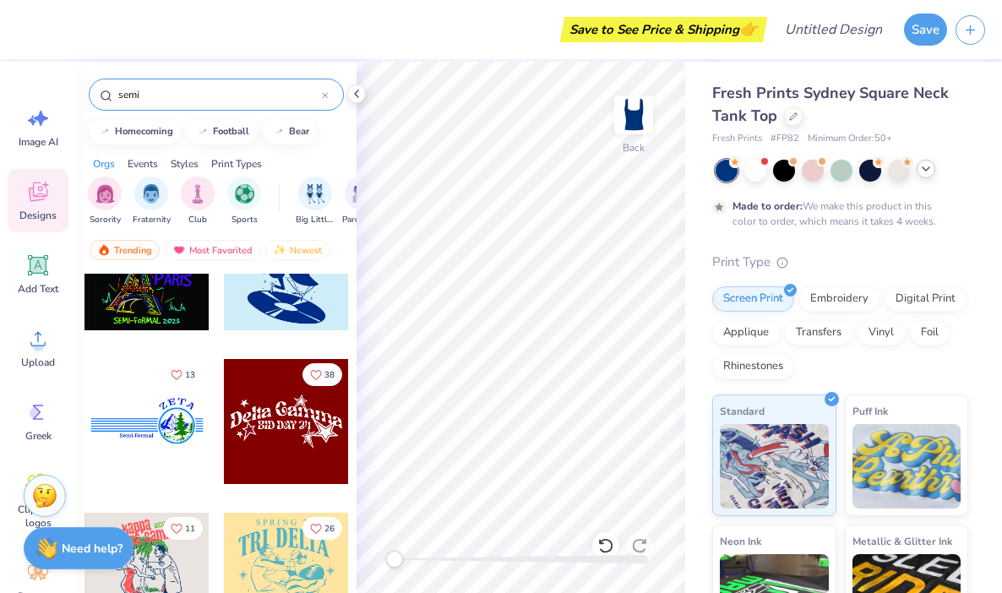
scroll to position [3948, 0]
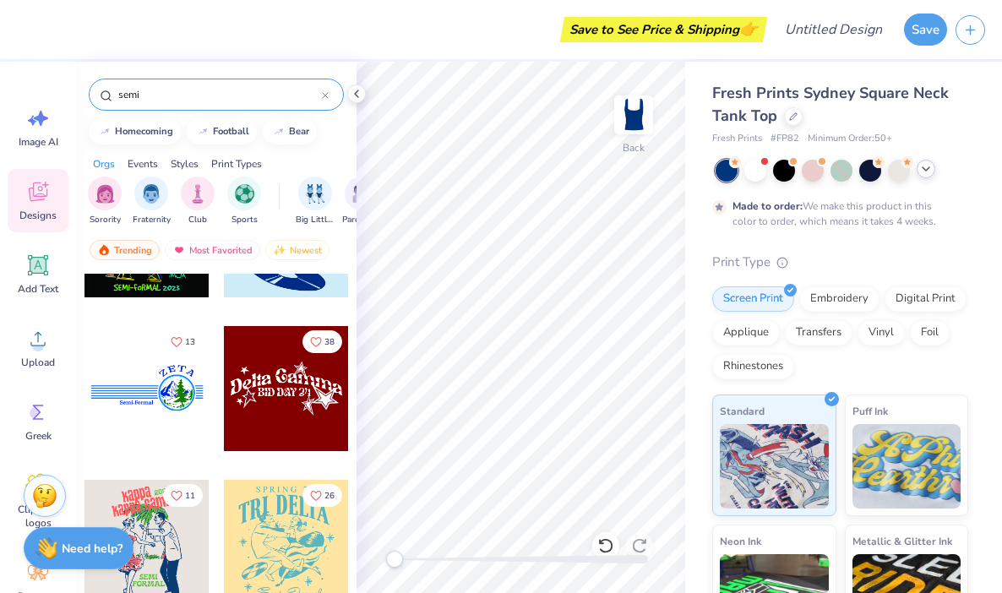
type input "semi"
click at [295, 389] on div at bounding box center [286, 388] width 125 height 125
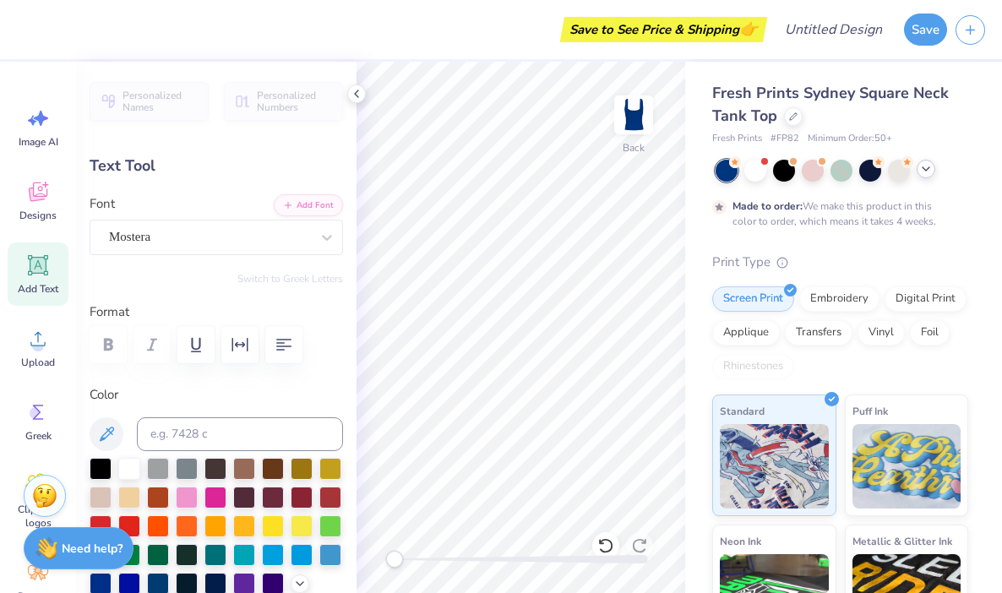
scroll to position [0, 0]
type textarea "D"
type textarea "Tri Delta"
type input "3.32"
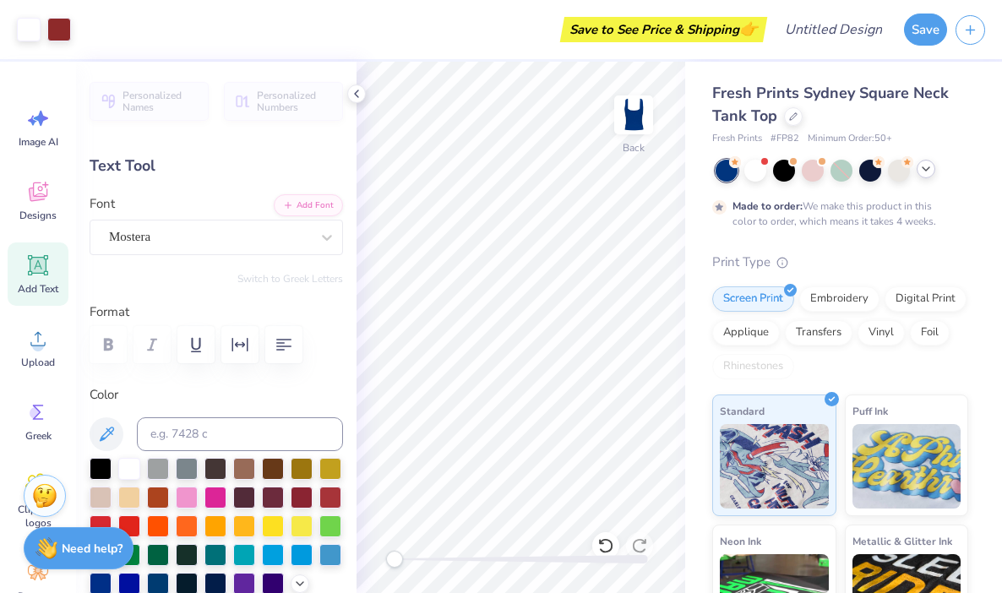
type input "0.45"
type input "2.22"
type textarea "B"
type textarea "S"
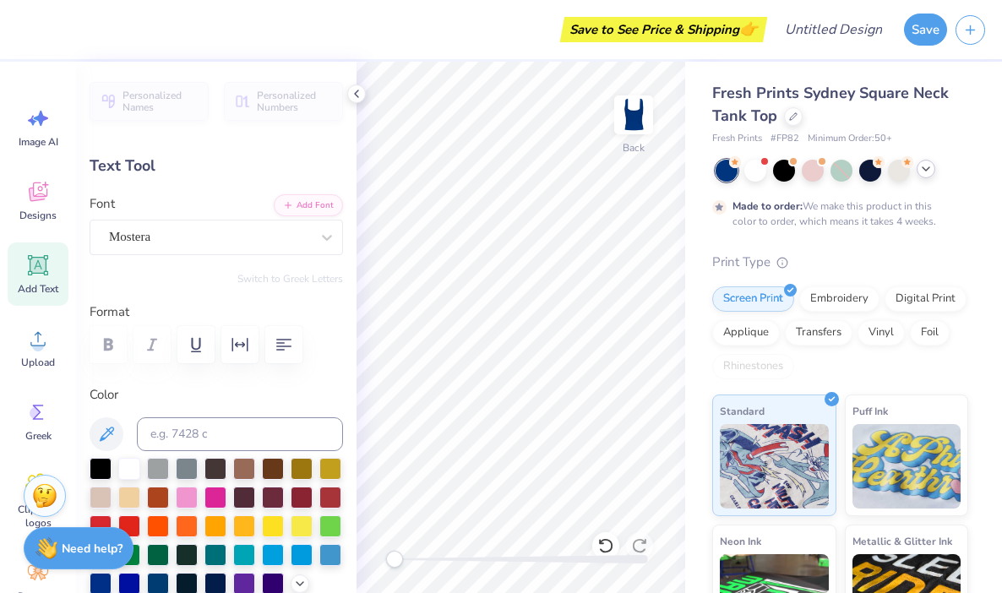
type textarea "SEMI 25"
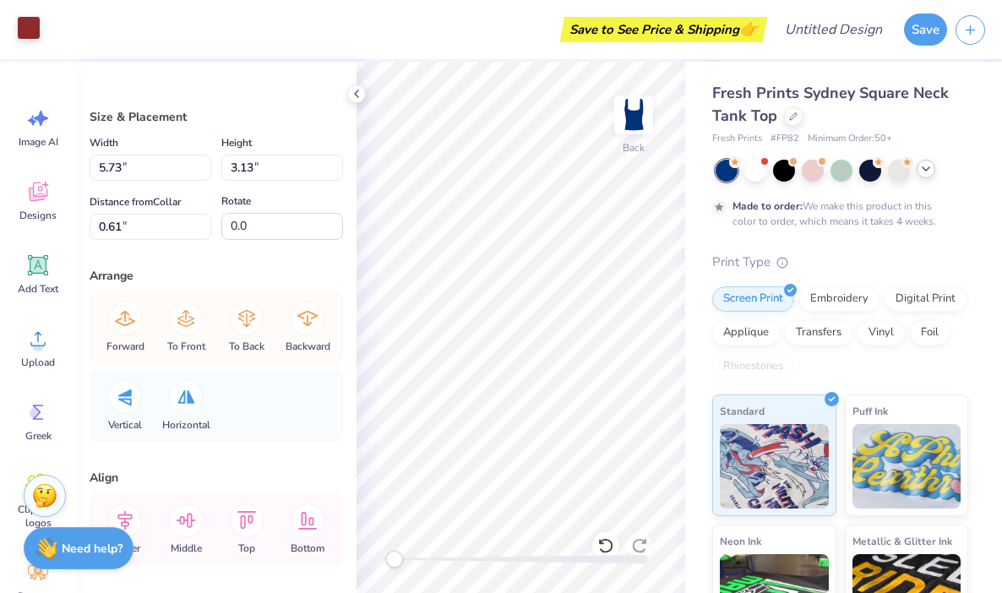
click at [28, 34] on div at bounding box center [29, 28] width 24 height 24
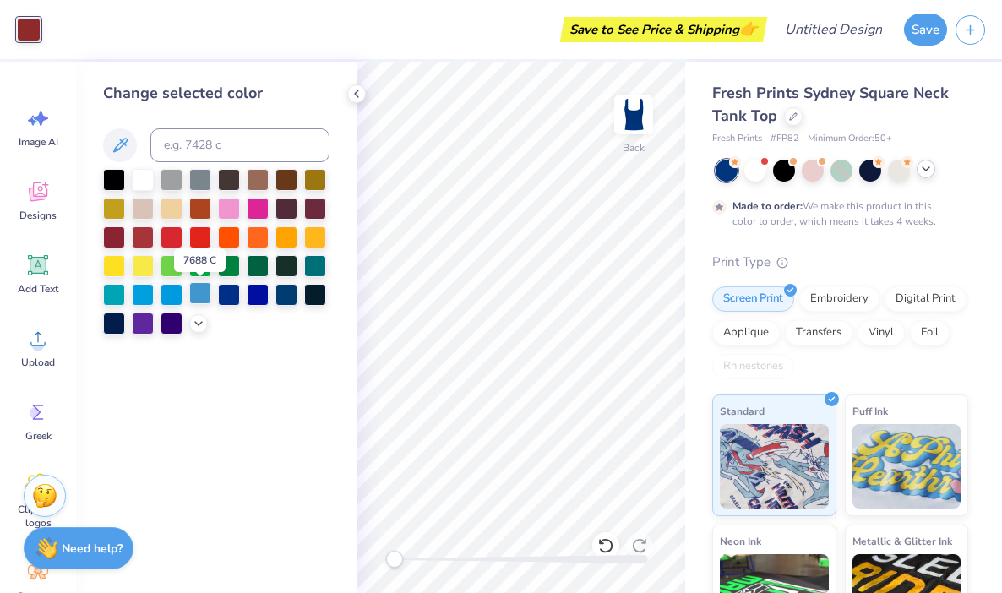
click at [197, 292] on div at bounding box center [200, 293] width 22 height 22
click at [167, 205] on div at bounding box center [172, 207] width 22 height 22
click at [139, 264] on div at bounding box center [143, 265] width 22 height 22
click at [119, 262] on div at bounding box center [114, 265] width 22 height 22
click at [308, 236] on div at bounding box center [315, 236] width 22 height 22
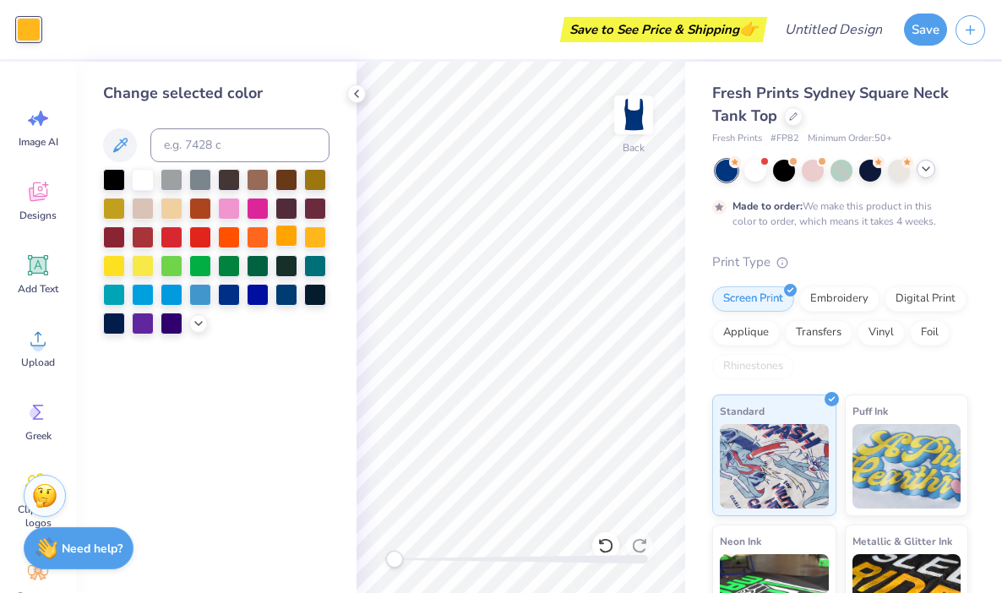
click at [287, 233] on div at bounding box center [287, 236] width 22 height 22
click at [319, 182] on div at bounding box center [315, 178] width 22 height 22
click at [310, 234] on div at bounding box center [315, 236] width 22 height 22
click at [177, 204] on div at bounding box center [172, 207] width 22 height 22
click at [192, 318] on icon at bounding box center [199, 322] width 14 height 14
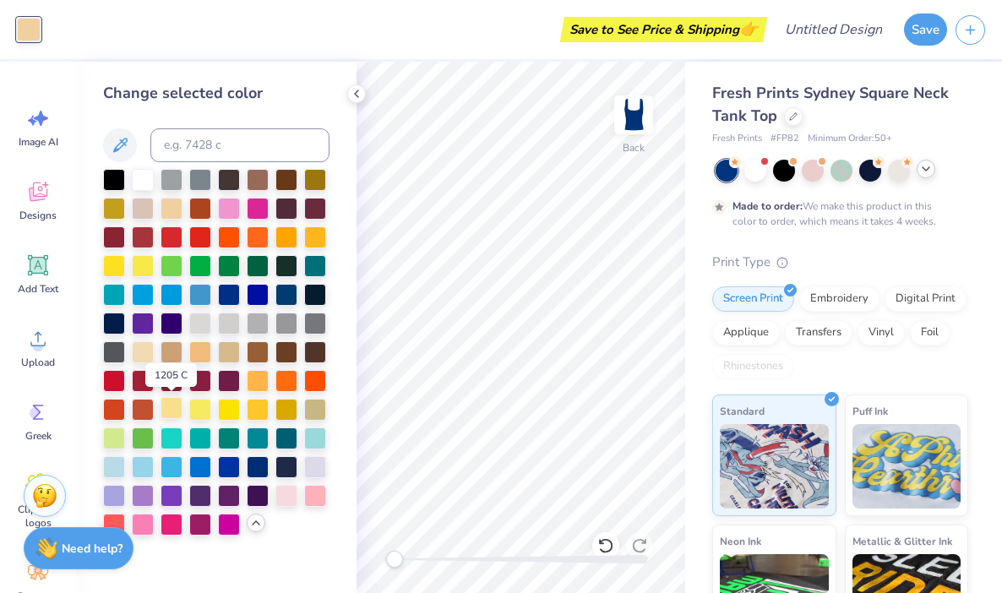
click at [177, 407] on div at bounding box center [172, 408] width 22 height 22
click at [205, 341] on div at bounding box center [200, 351] width 22 height 22
click at [205, 408] on div at bounding box center [200, 408] width 22 height 22
click at [261, 375] on div at bounding box center [258, 380] width 22 height 22
click at [355, 88] on icon at bounding box center [357, 94] width 14 height 14
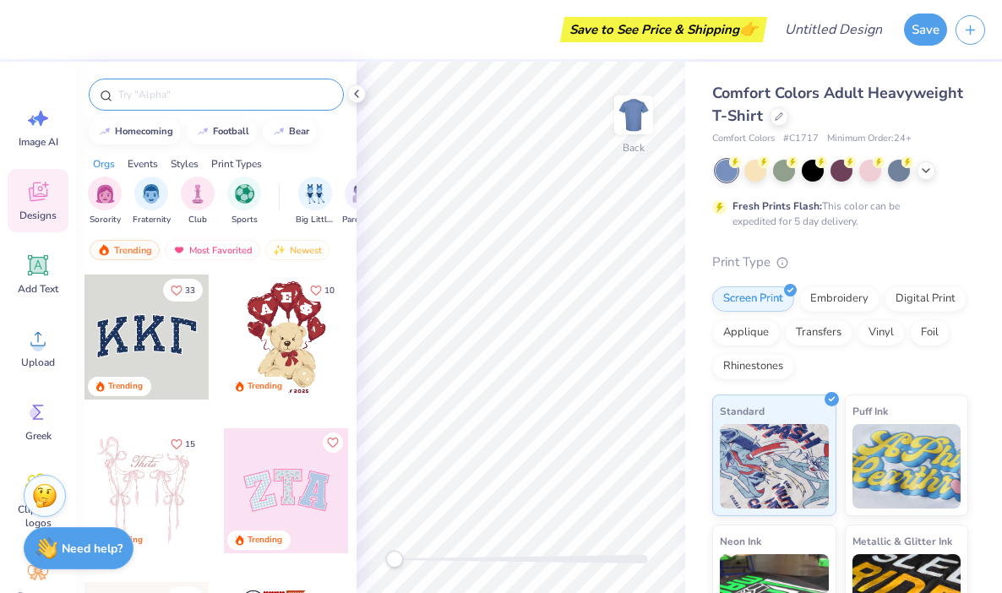
click at [184, 84] on div at bounding box center [216, 95] width 255 height 32
click at [164, 92] on input "text" at bounding box center [225, 94] width 216 height 17
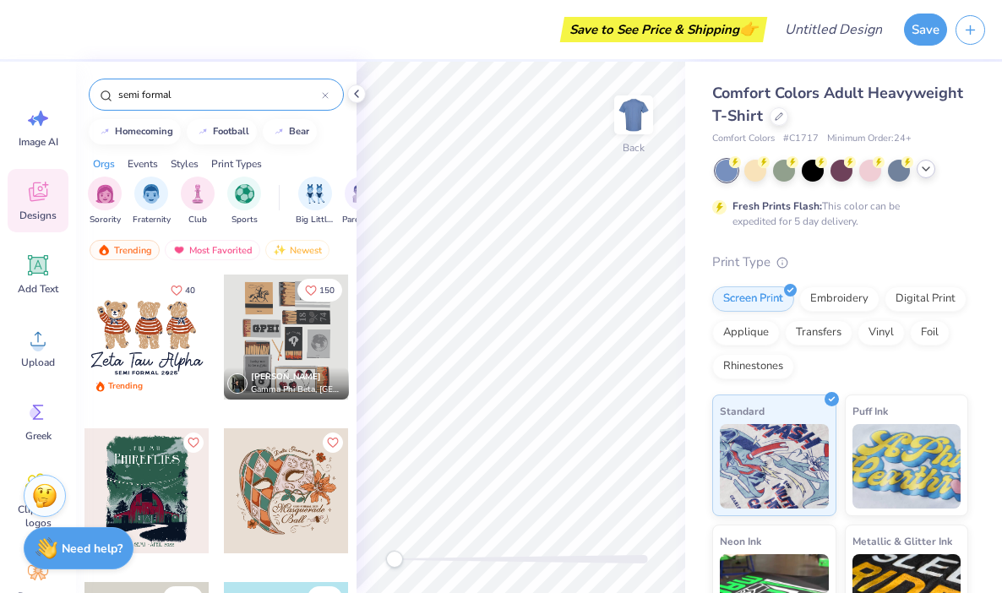
click at [929, 167] on icon at bounding box center [927, 169] width 14 height 14
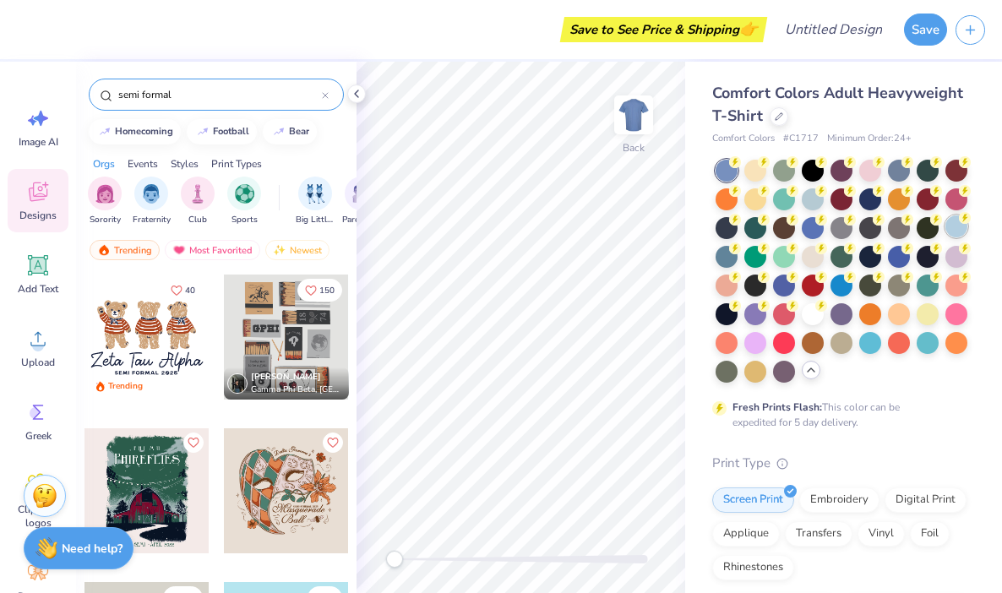
click at [954, 221] on div at bounding box center [957, 227] width 22 height 22
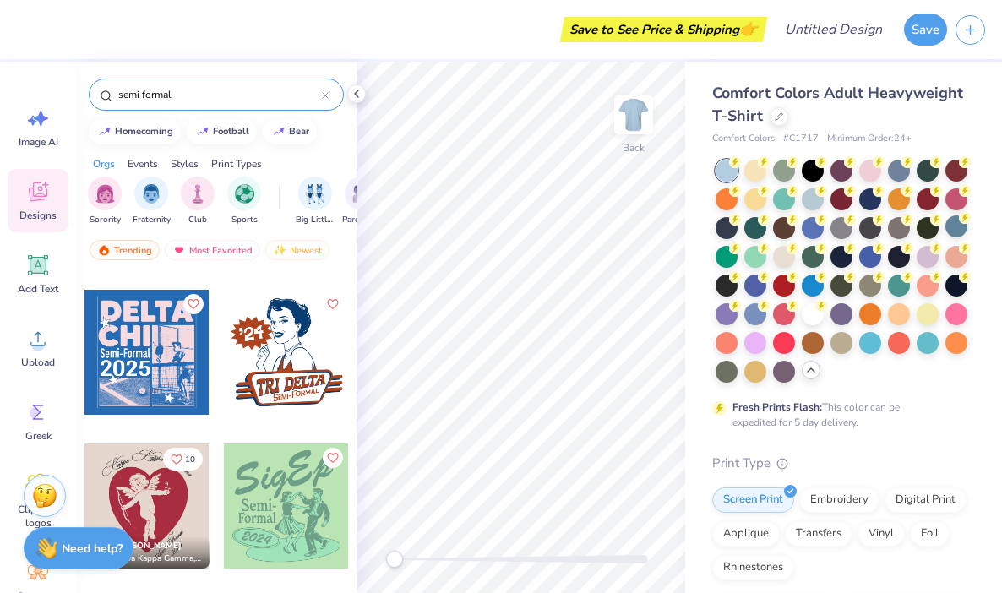
scroll to position [4912, 0]
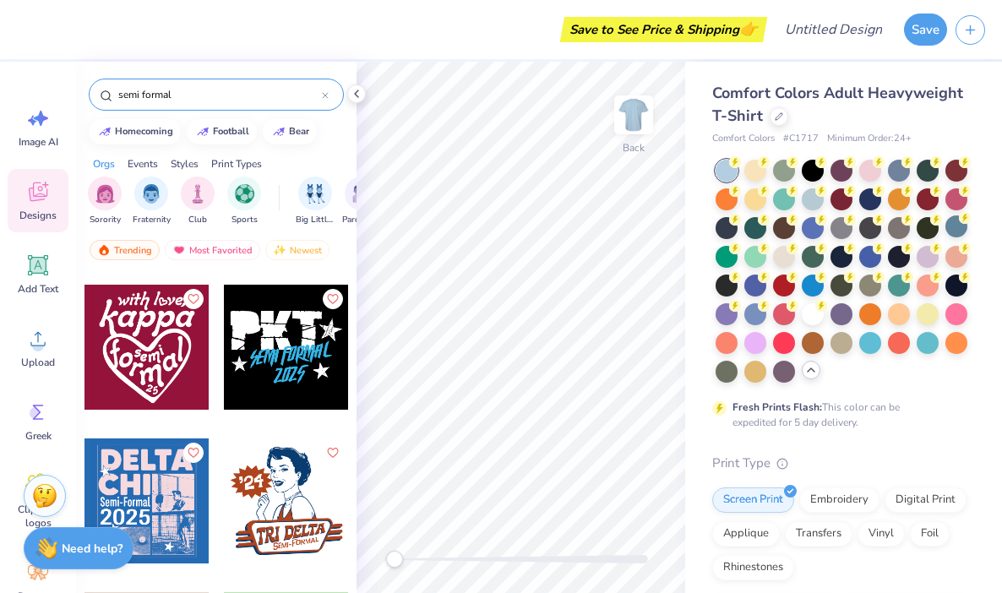
click at [134, 90] on input "semi formal" at bounding box center [219, 94] width 205 height 17
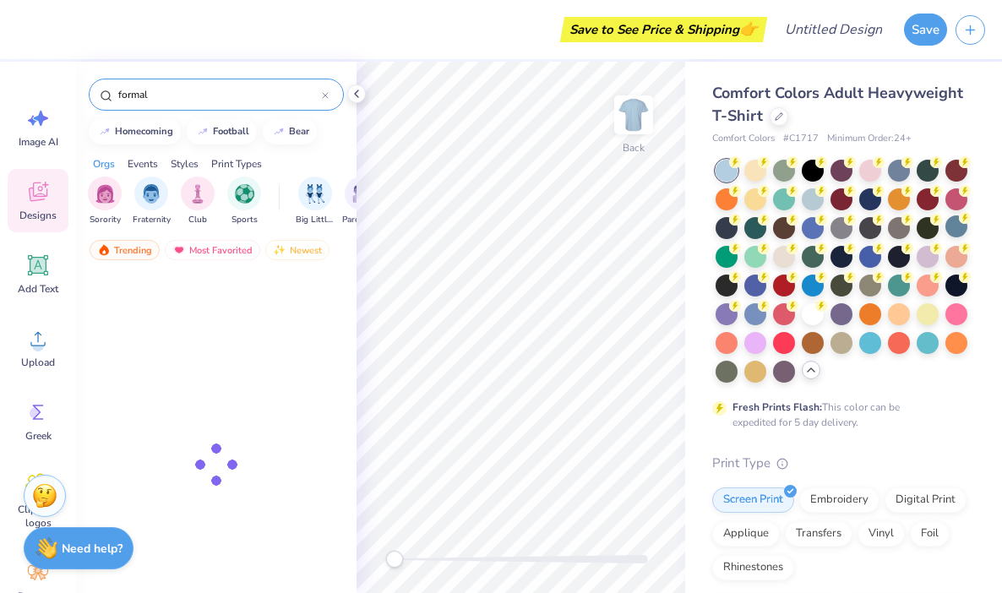
type input "formal"
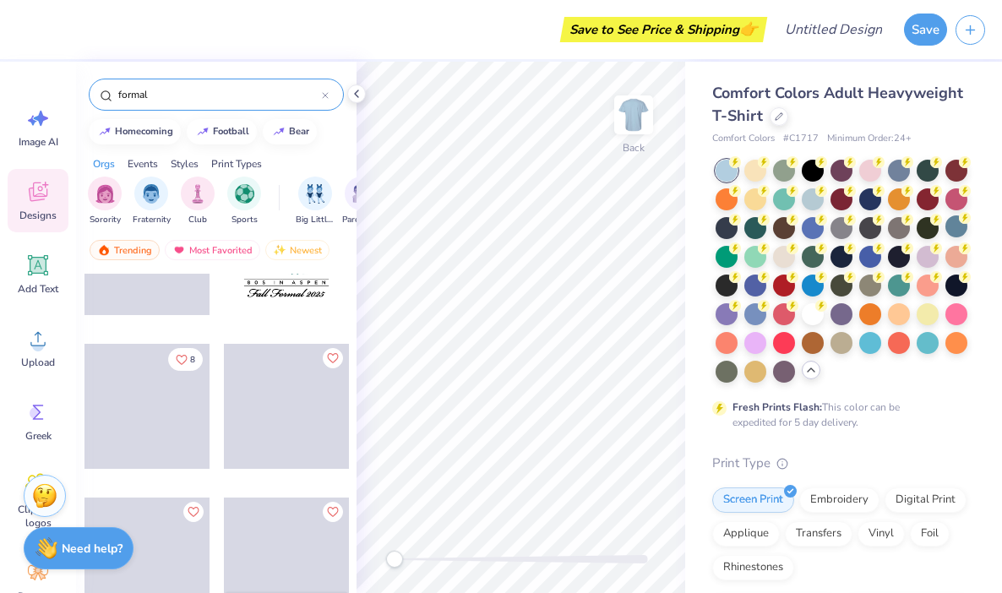
scroll to position [14387, 0]
click at [323, 96] on icon at bounding box center [325, 95] width 7 height 7
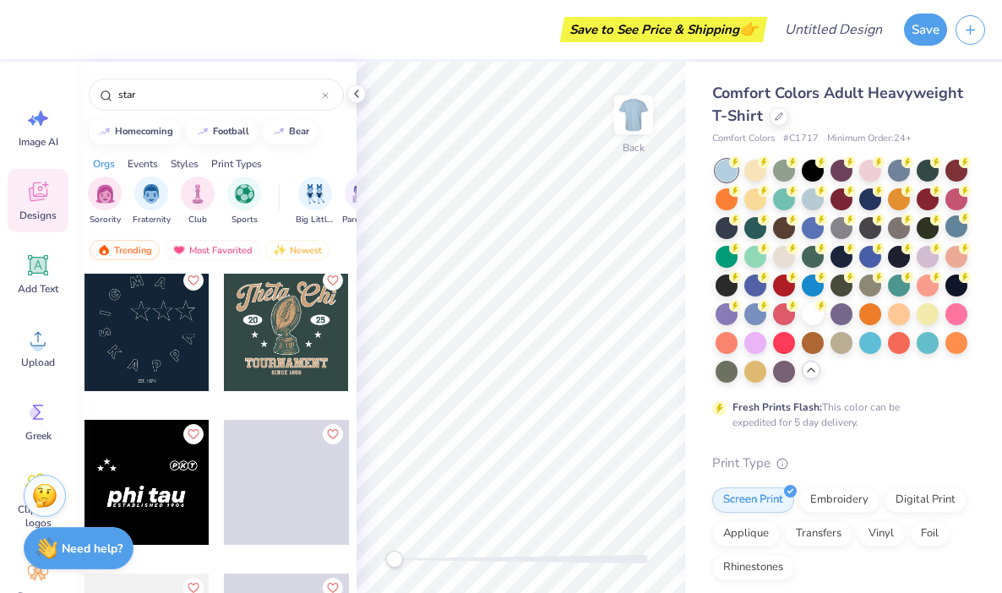
scroll to position [7999, 0]
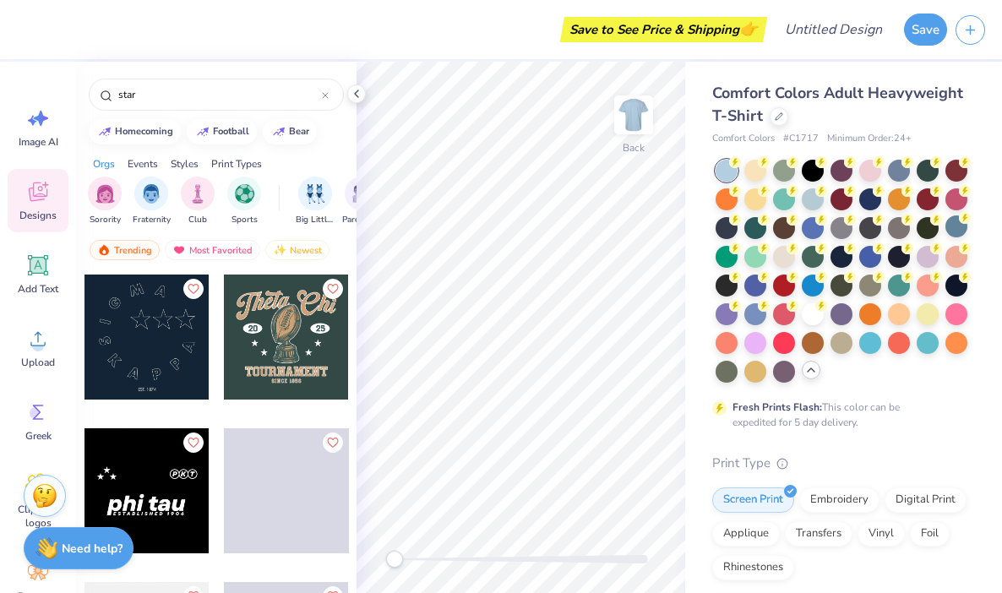
type input "star"
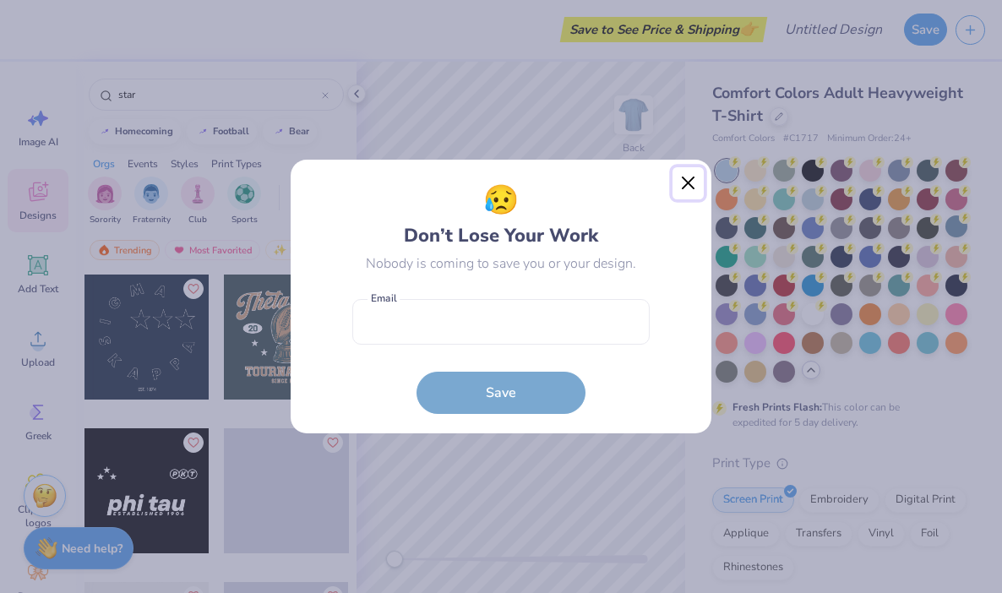
click at [695, 183] on button "Close" at bounding box center [689, 183] width 32 height 32
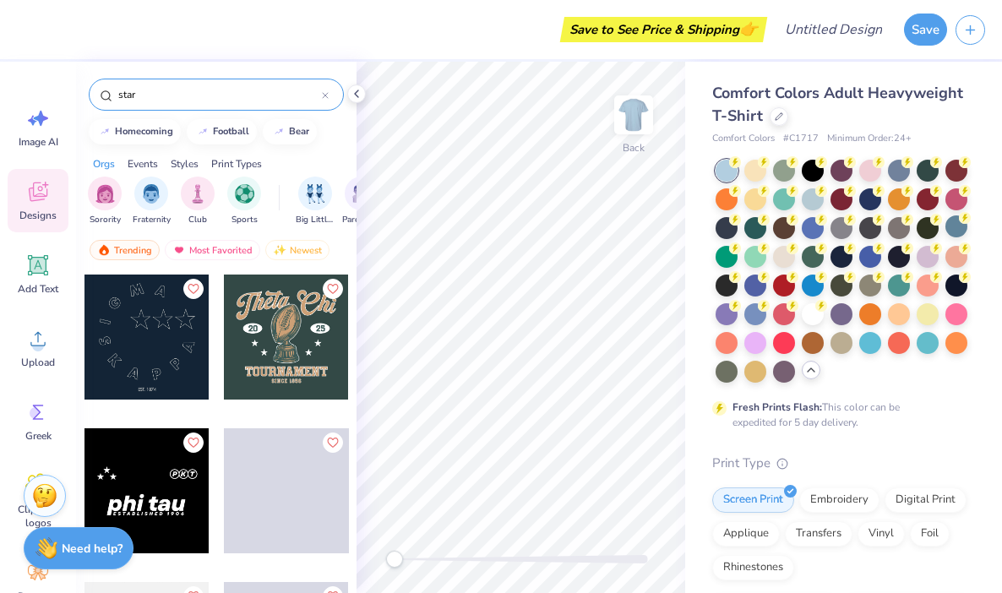
click at [156, 323] on div at bounding box center [147, 337] width 125 height 125
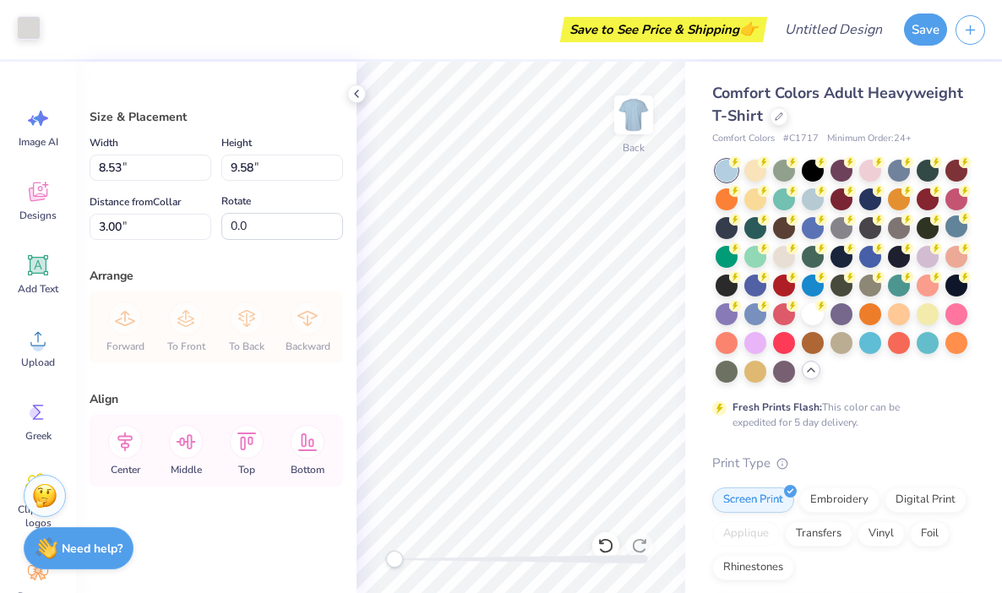
click at [26, 28] on div at bounding box center [29, 28] width 24 height 24
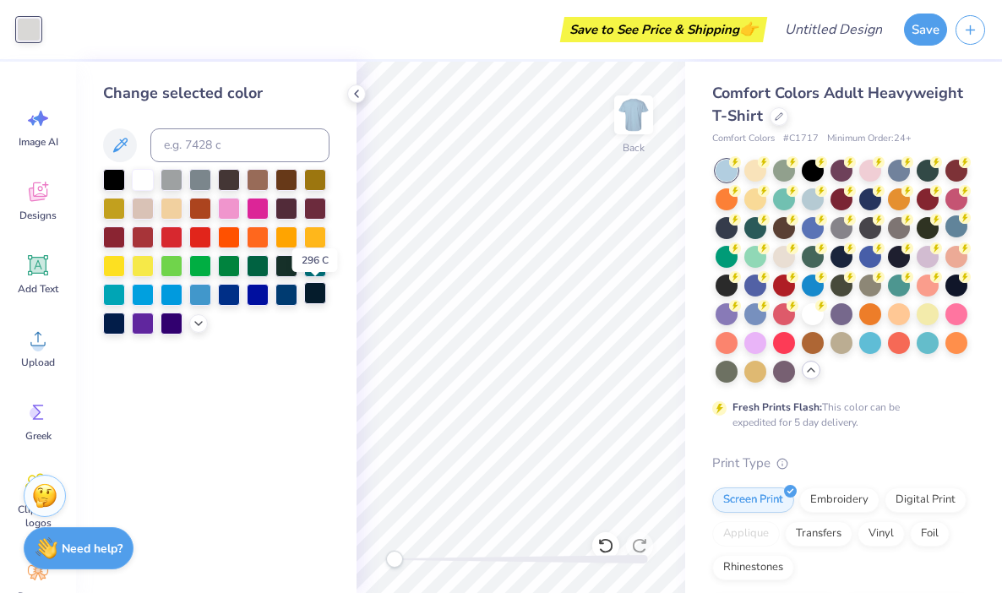
click at [314, 299] on div at bounding box center [315, 293] width 22 height 22
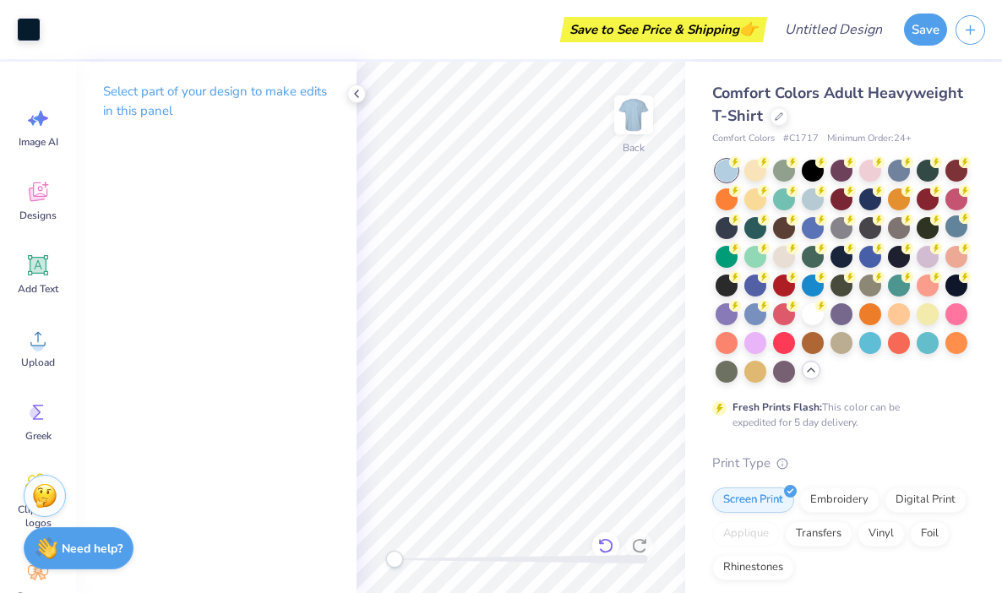
click at [605, 547] on icon at bounding box center [606, 546] width 17 height 17
